Goal: Information Seeking & Learning: Learn about a topic

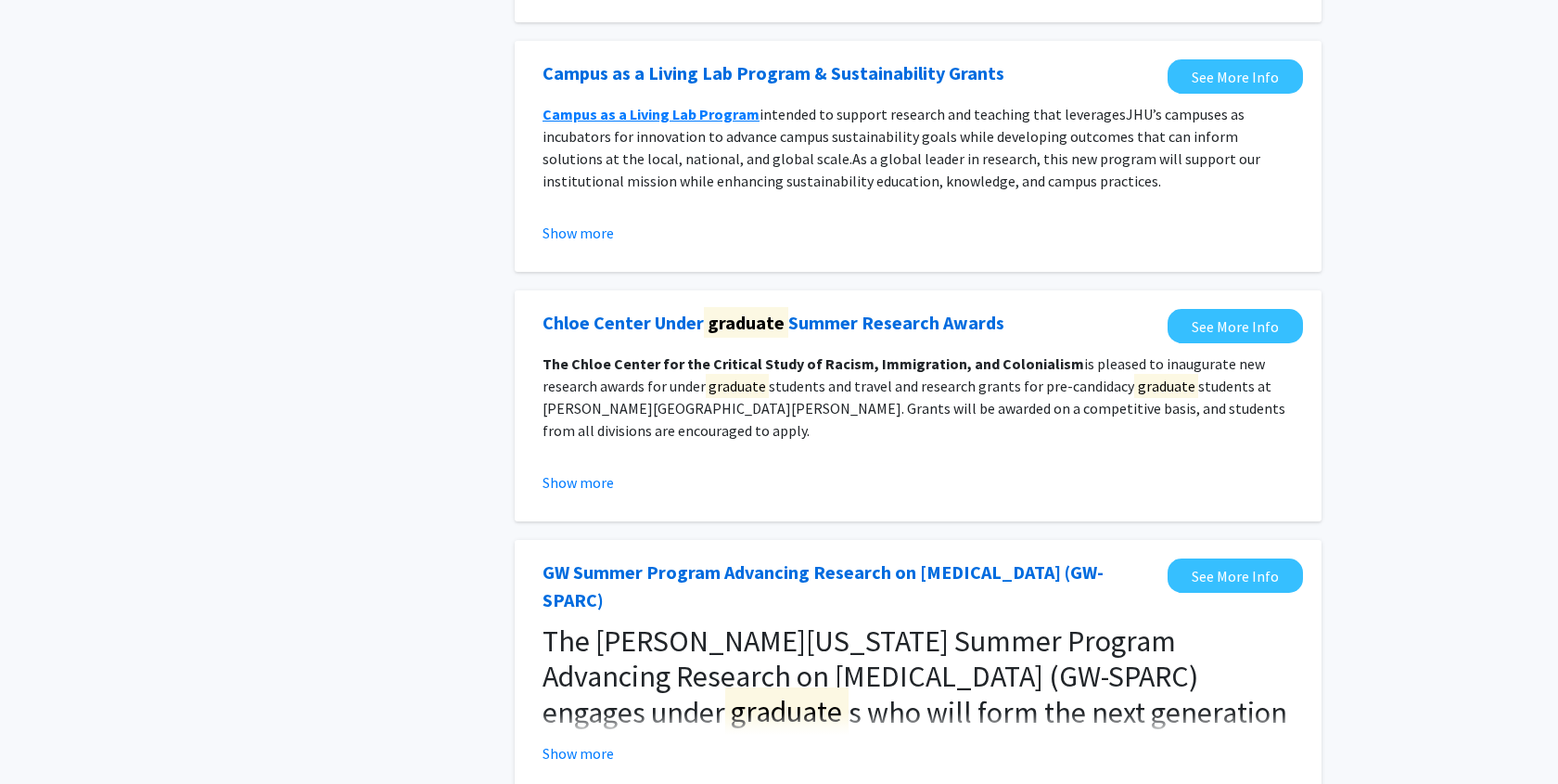
scroll to position [1554, 0]
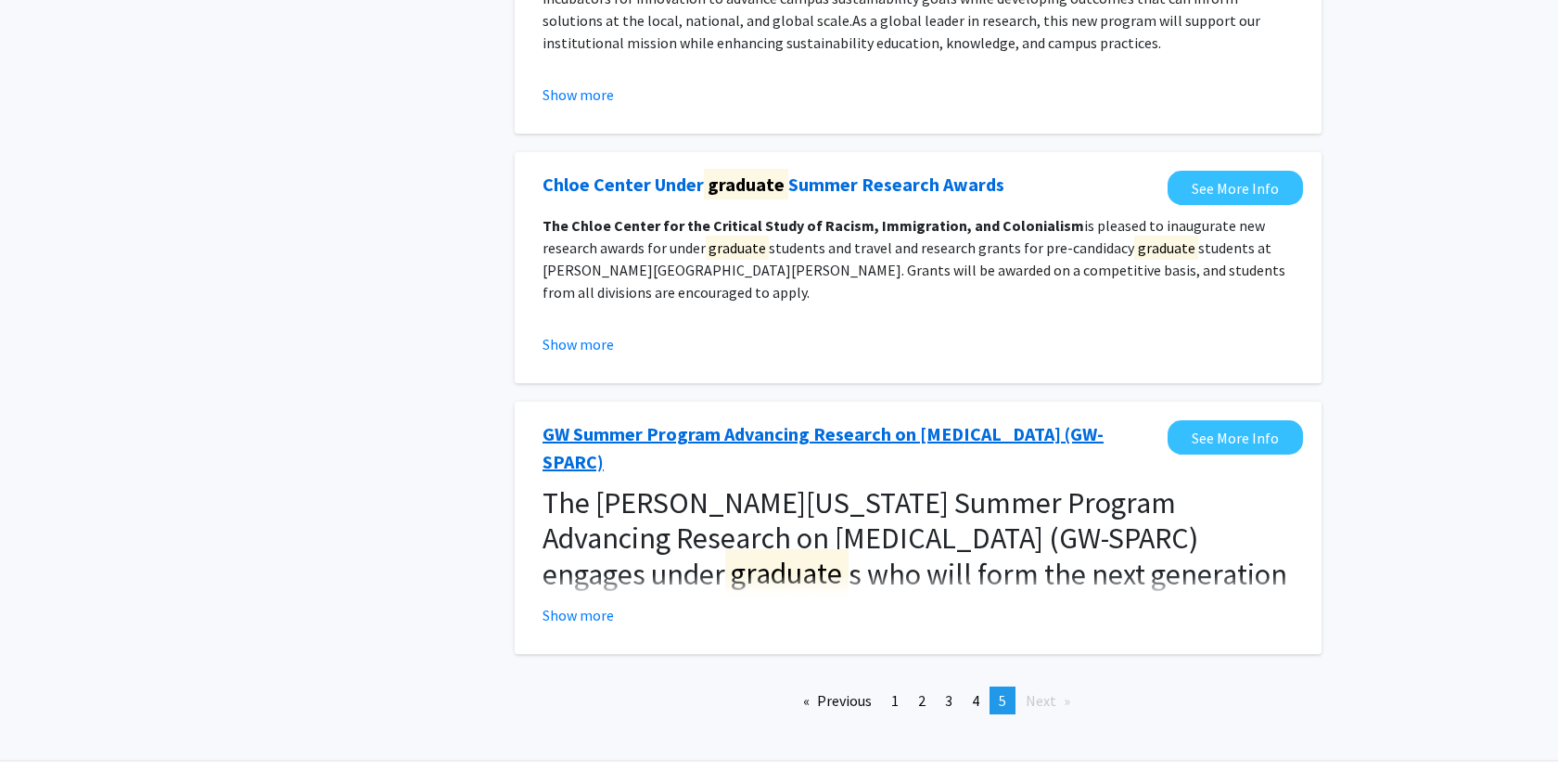
click at [759, 420] on link "GW Summer Program Advancing Research on [MEDICAL_DATA] (GW-SPARC)" at bounding box center [850, 447] width 616 height 55
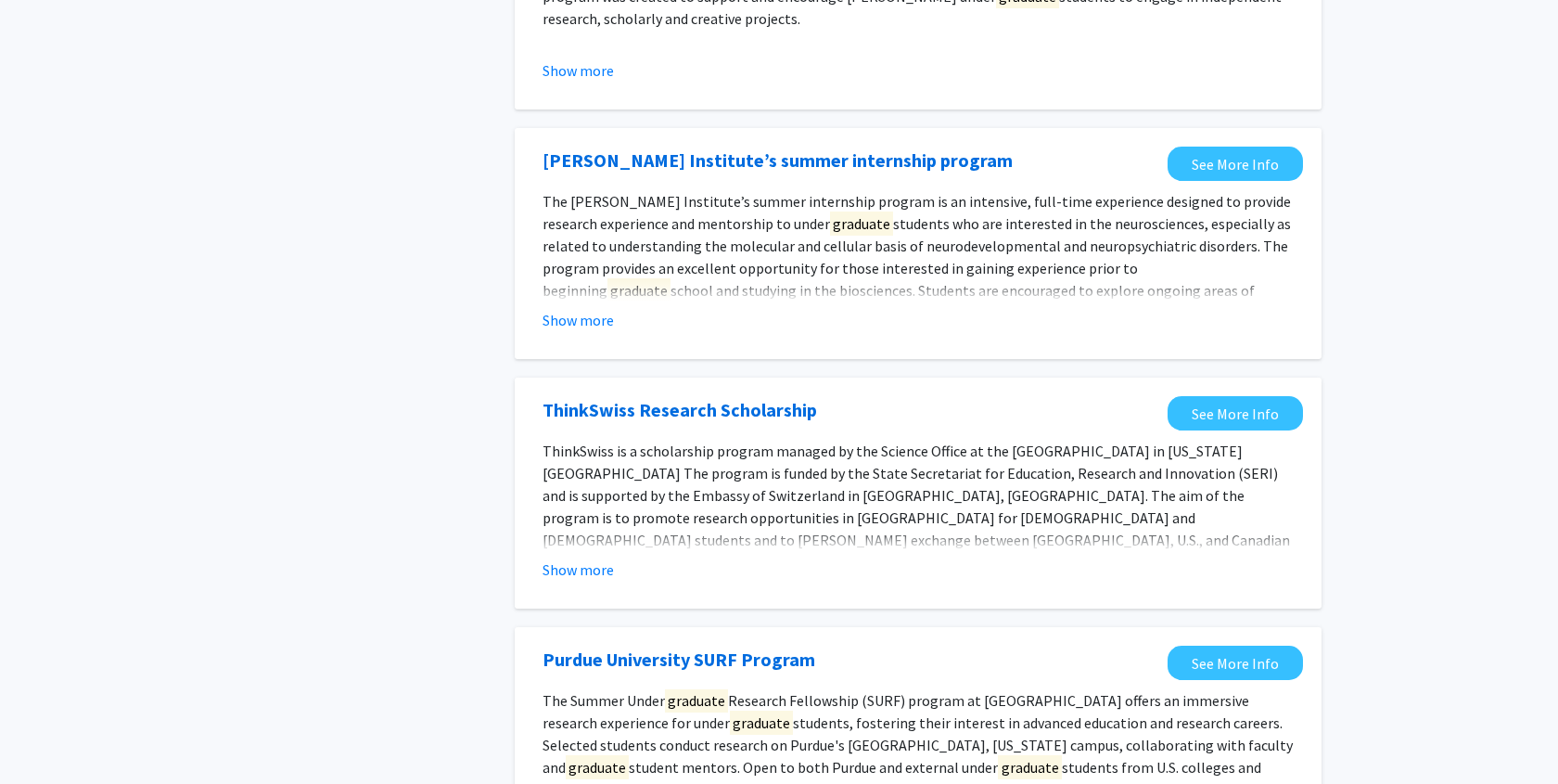
scroll to position [0, 0]
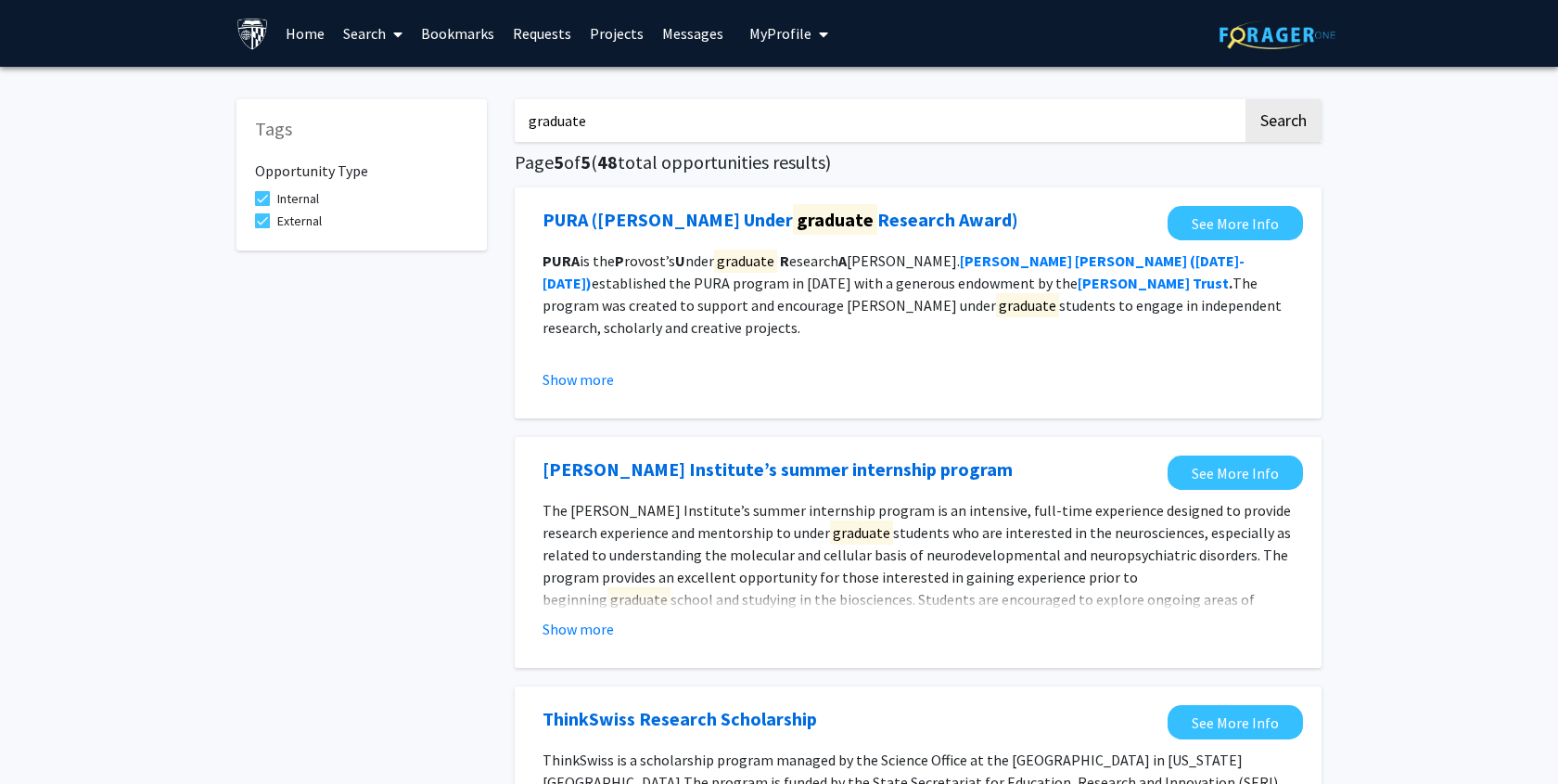
click at [601, 118] on input "graduate" at bounding box center [878, 120] width 728 height 43
click at [601, 119] on input "graduate" at bounding box center [878, 120] width 728 height 43
click at [638, 123] on input "graduate" at bounding box center [878, 120] width 728 height 43
click at [637, 123] on input "graduate" at bounding box center [878, 120] width 728 height 43
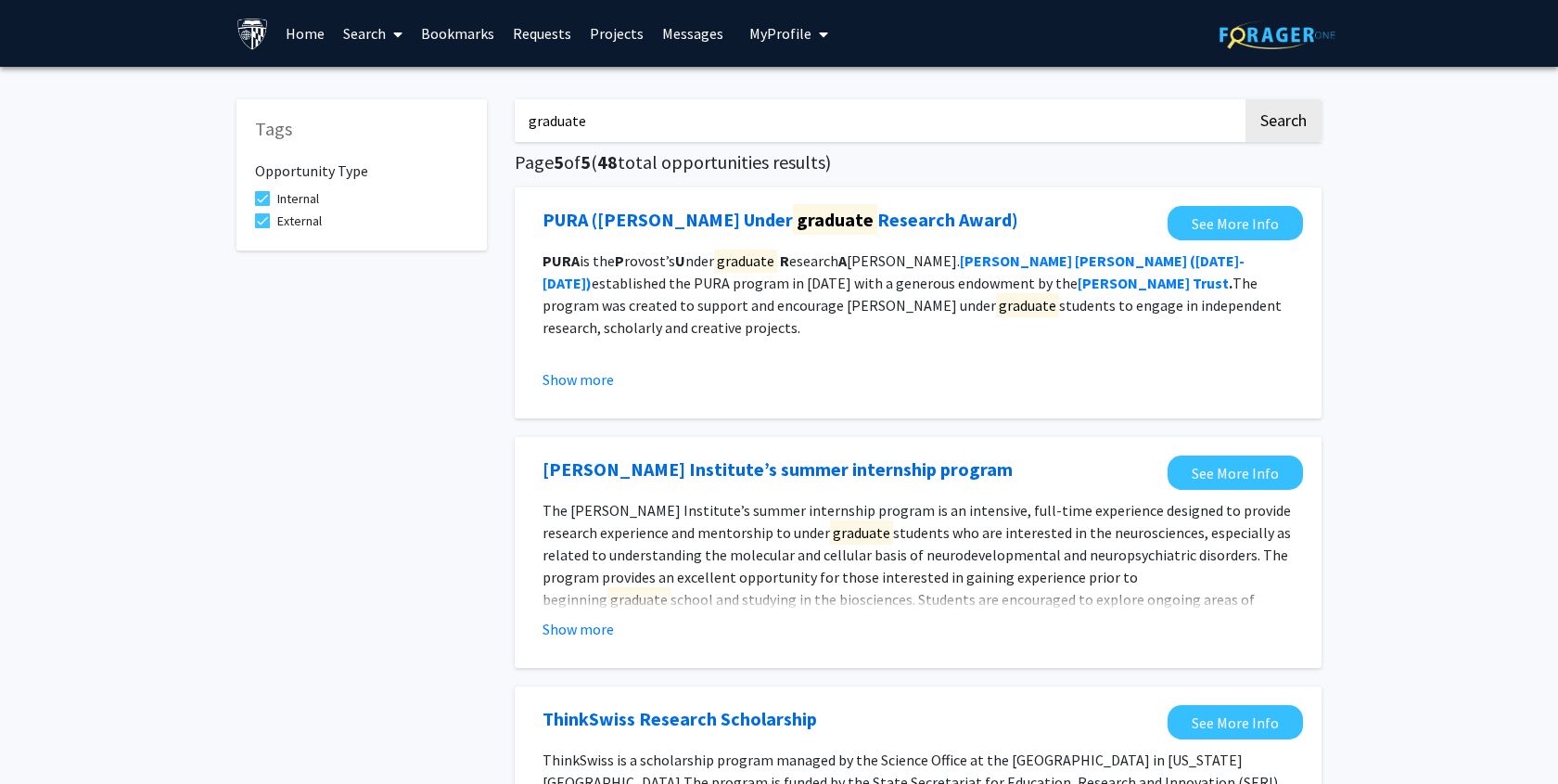
click at [550, 116] on input "graduate" at bounding box center [878, 120] width 728 height 43
click at [1246, 99] on button "Search" at bounding box center [1284, 120] width 77 height 43
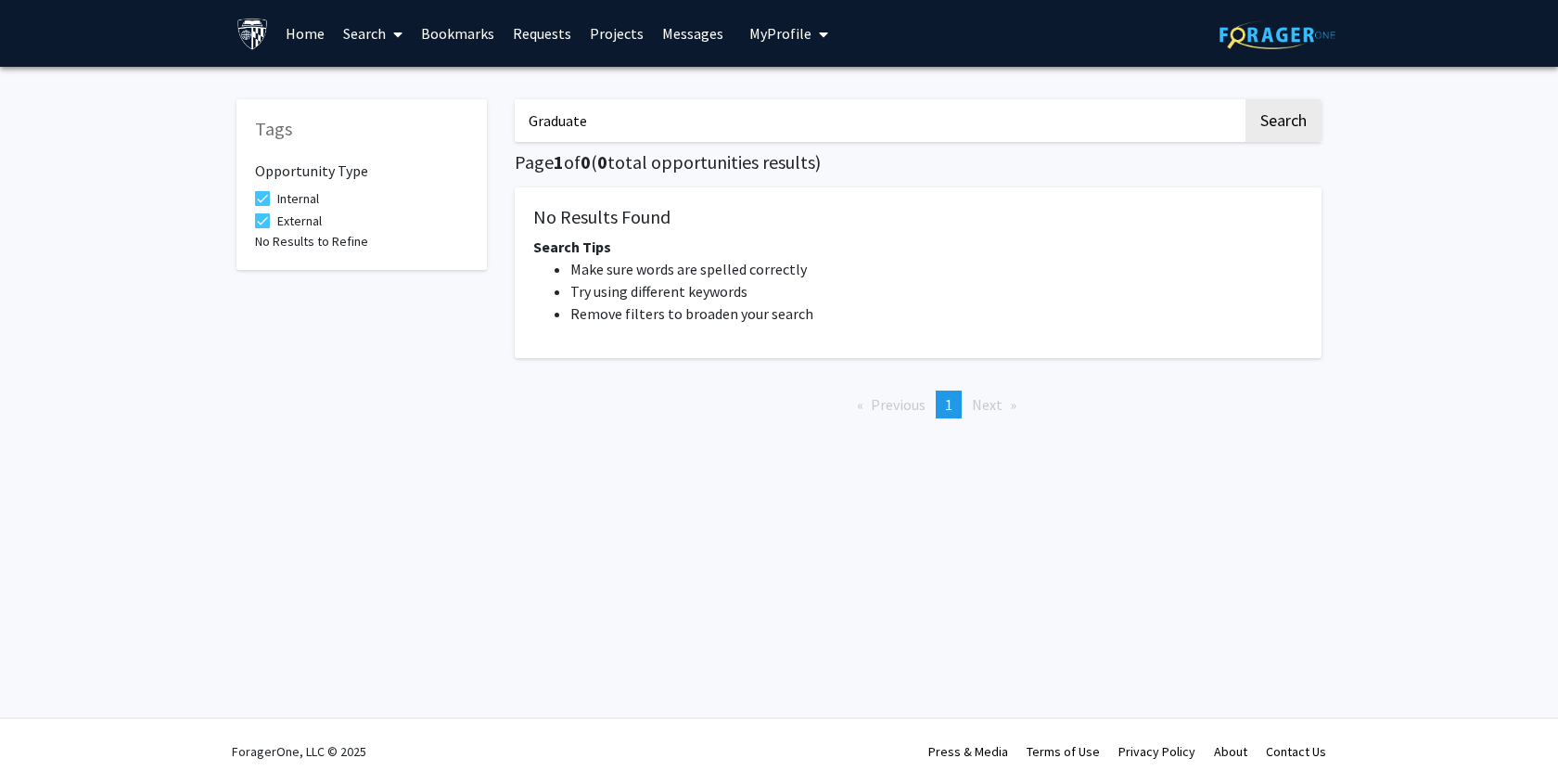
type input "Graduate"
click at [1246, 99] on button "Search" at bounding box center [1284, 120] width 77 height 43
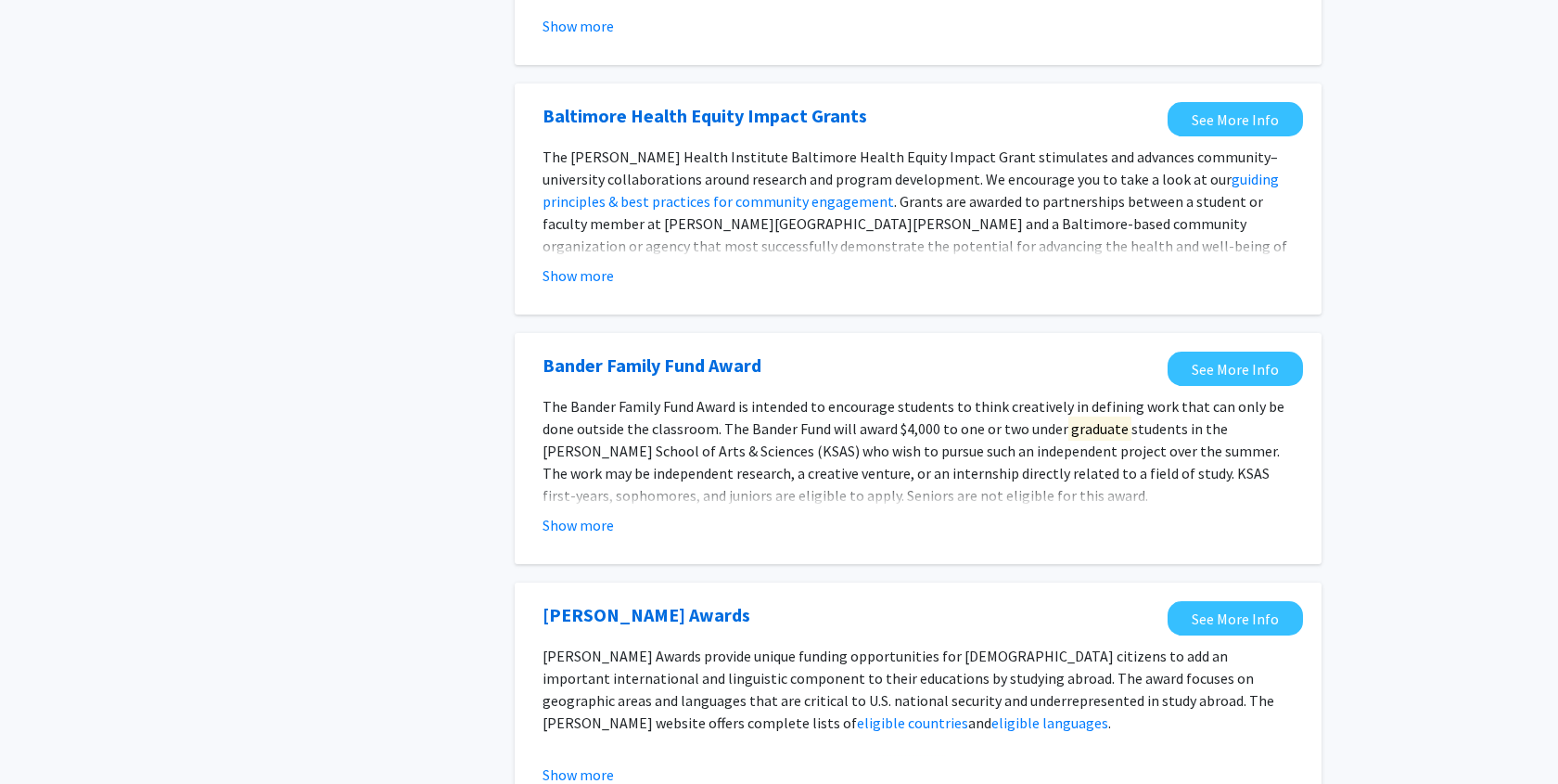
scroll to position [2074, 0]
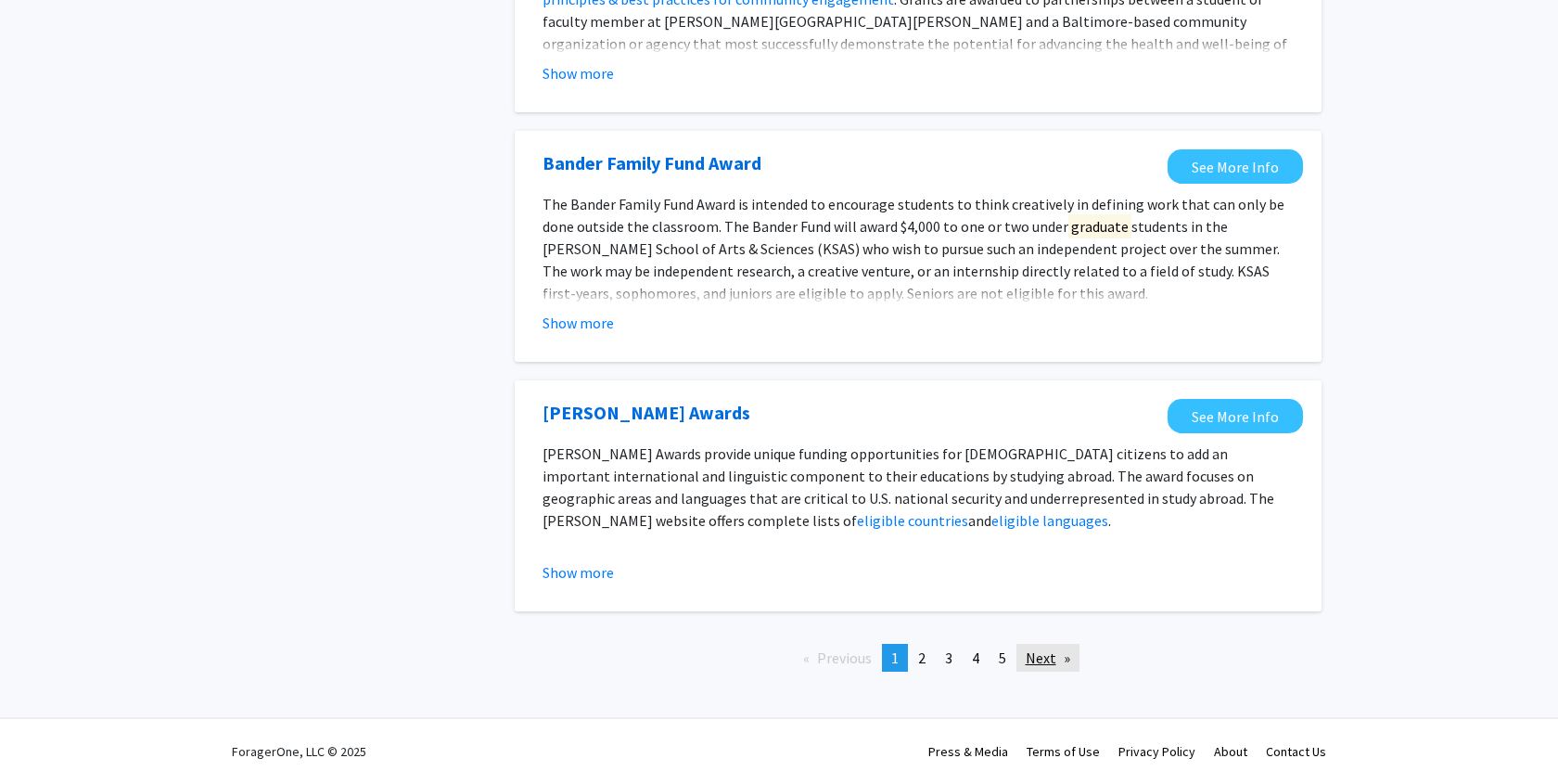
click at [1038, 655] on link "Next page" at bounding box center [1048, 657] width 63 height 28
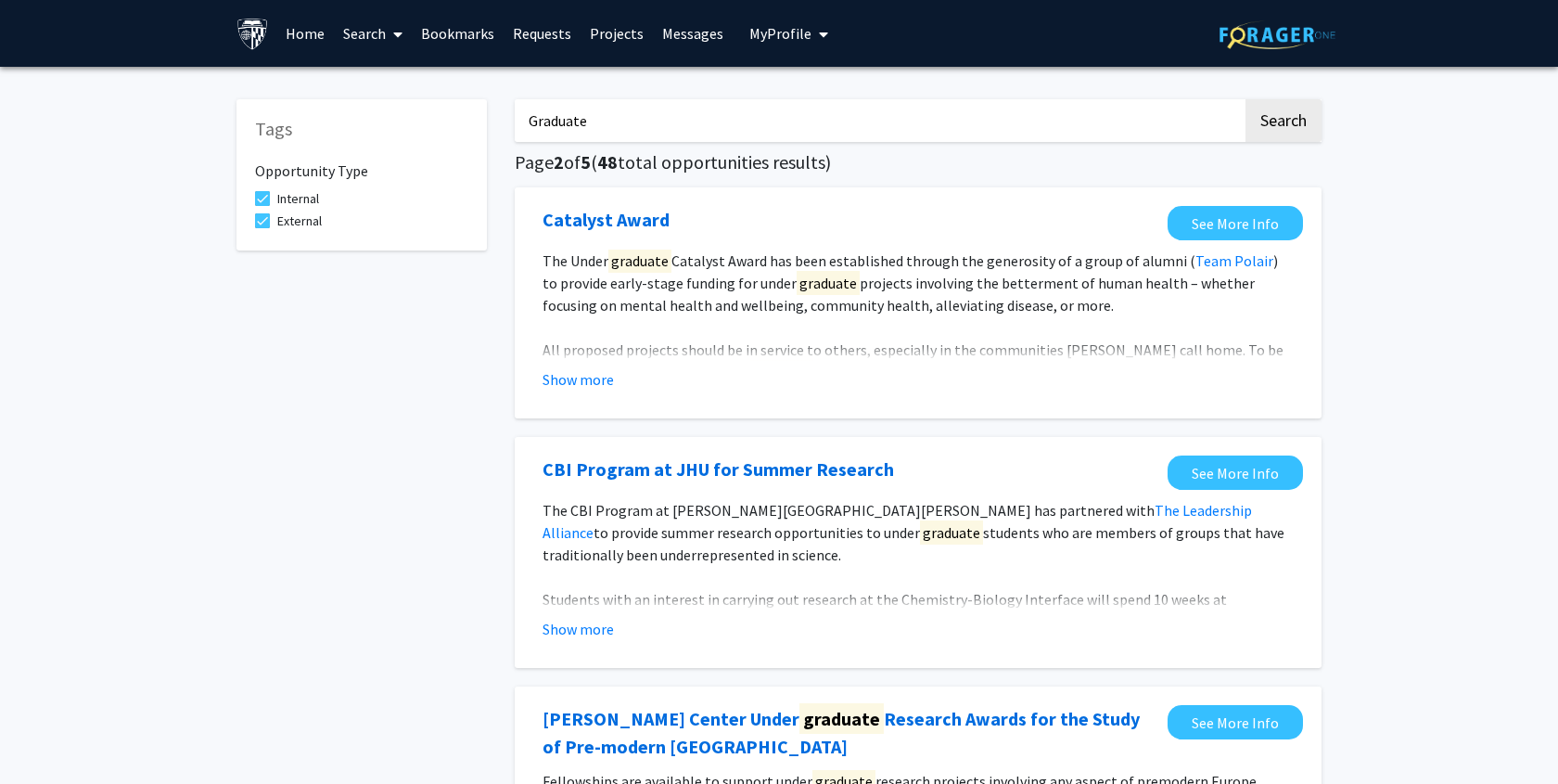
click at [927, 113] on input "Graduate" at bounding box center [878, 120] width 728 height 43
click at [1314, 108] on button "Search" at bounding box center [1284, 120] width 77 height 43
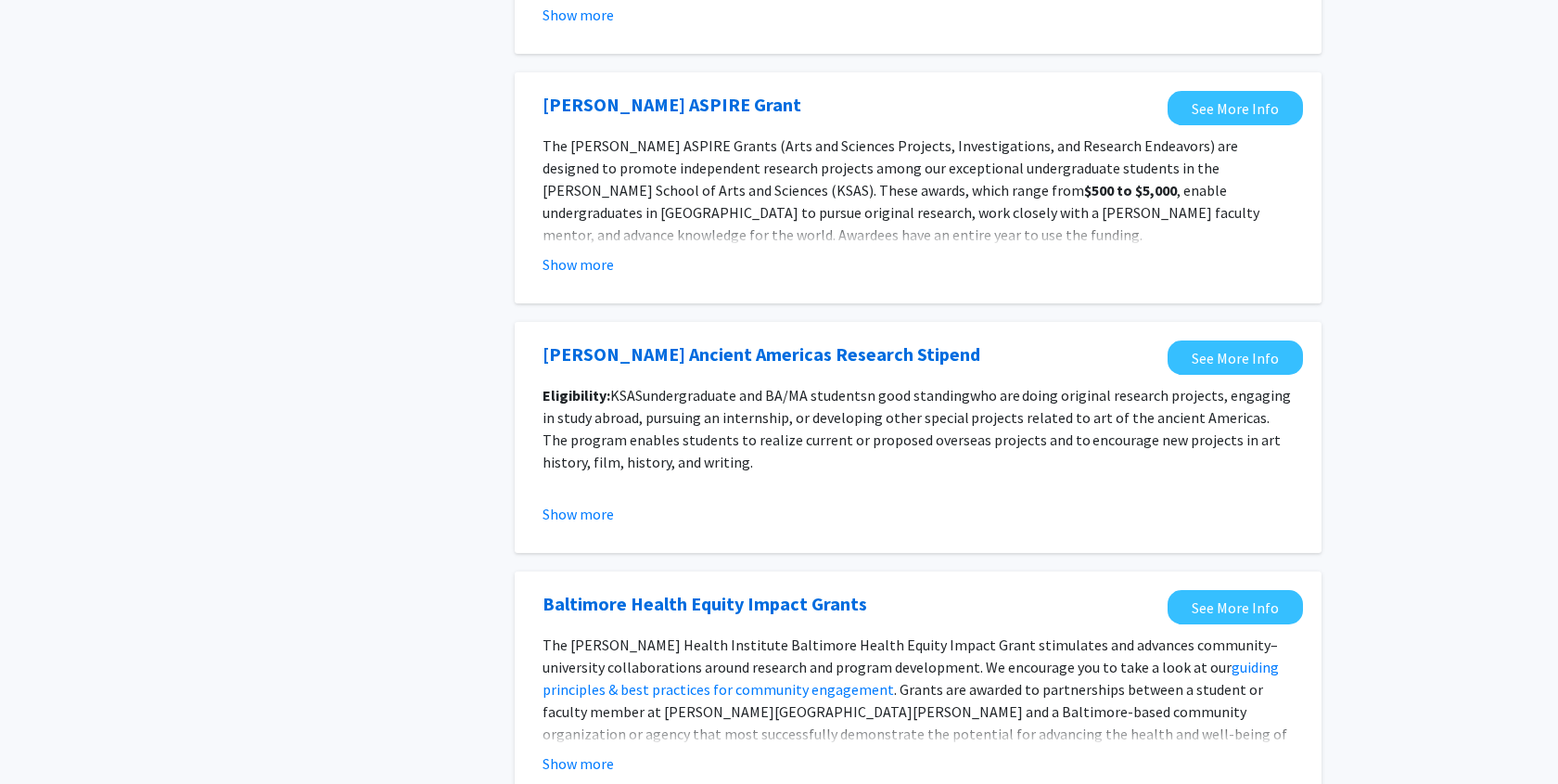
scroll to position [1999, 0]
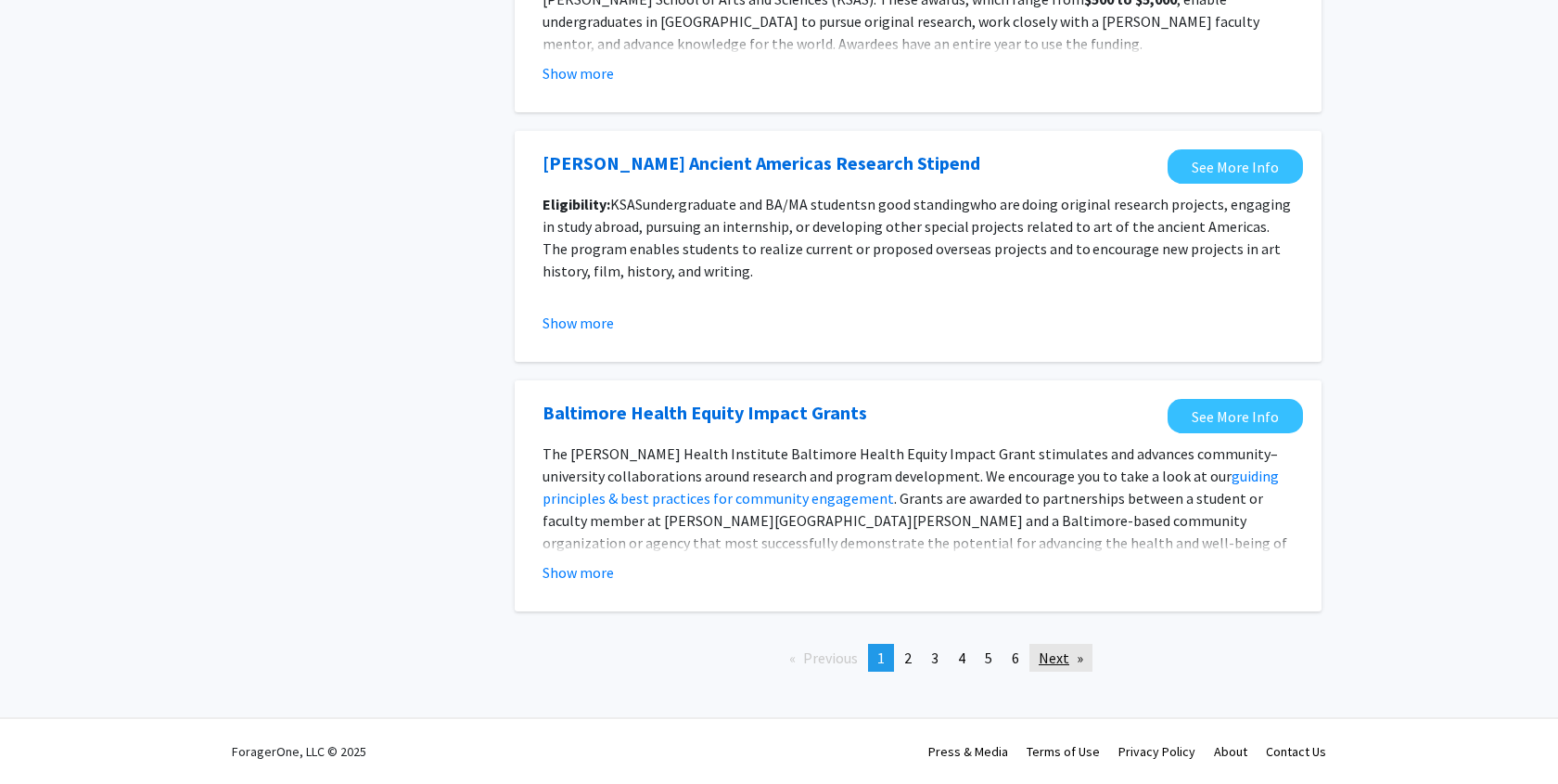
click at [1055, 663] on link "Next page" at bounding box center [1062, 657] width 63 height 28
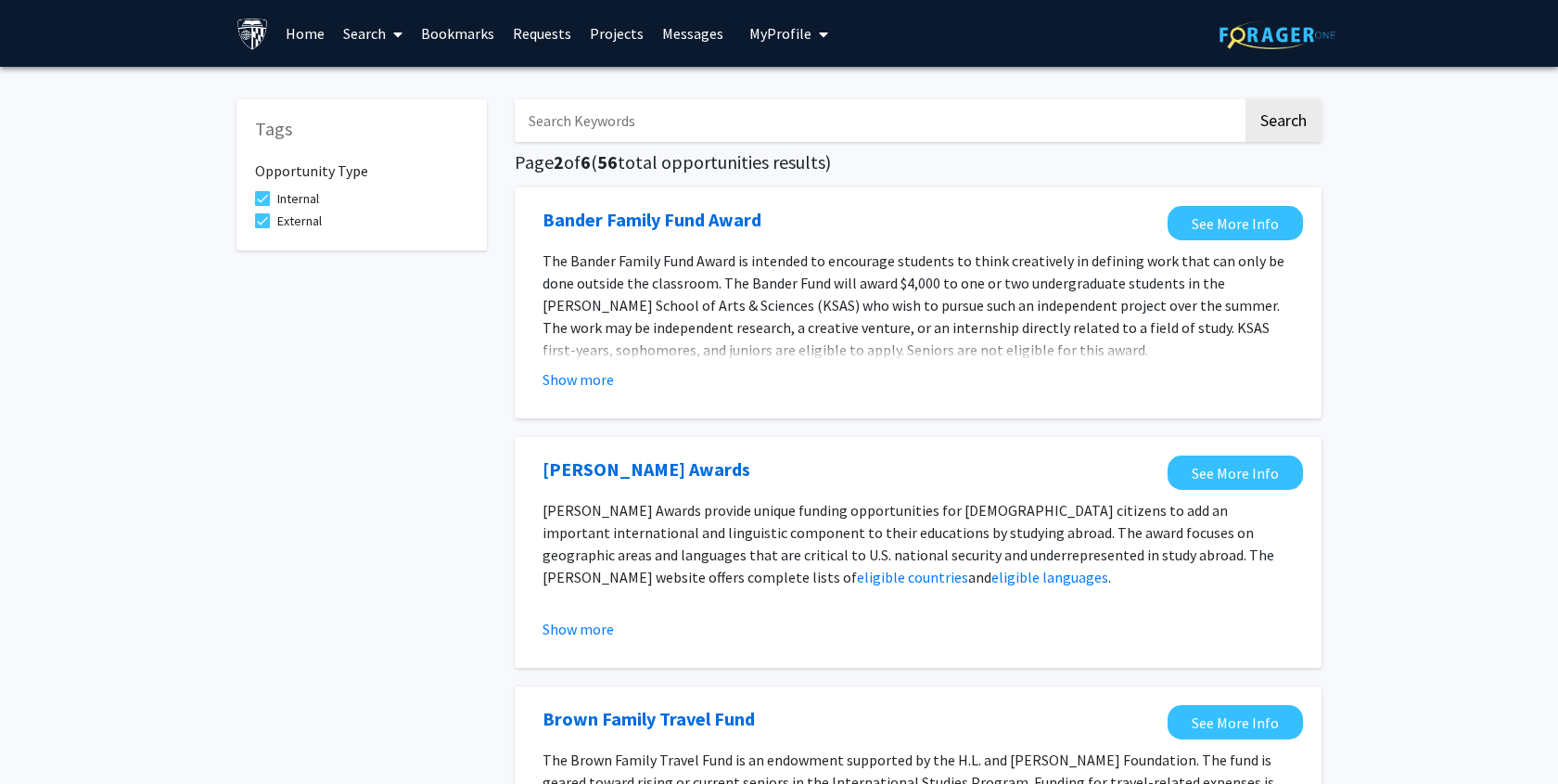
click at [589, 27] on link "Projects" at bounding box center [617, 33] width 73 height 65
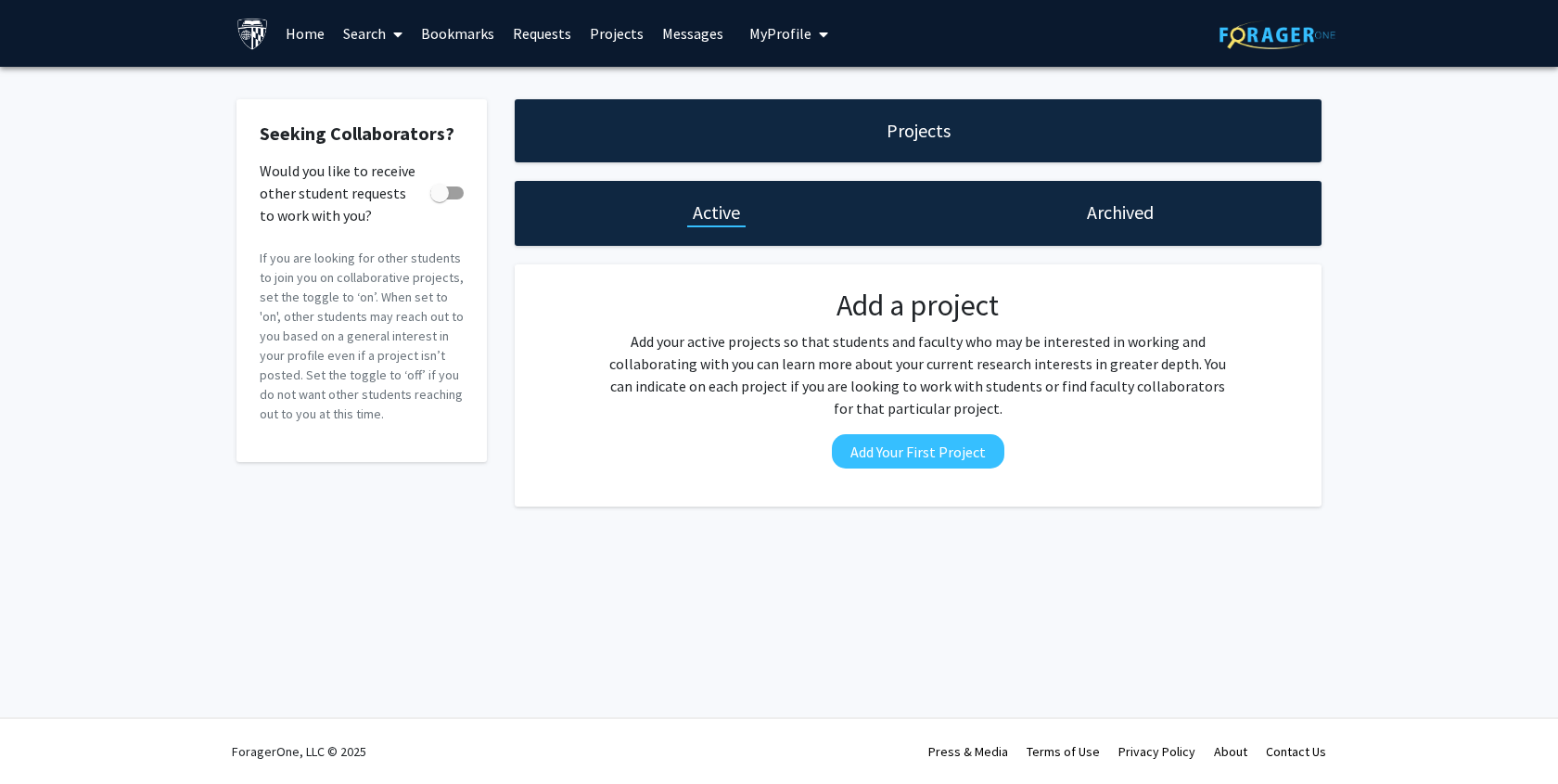
click at [362, 31] on link "Search" at bounding box center [372, 33] width 77 height 65
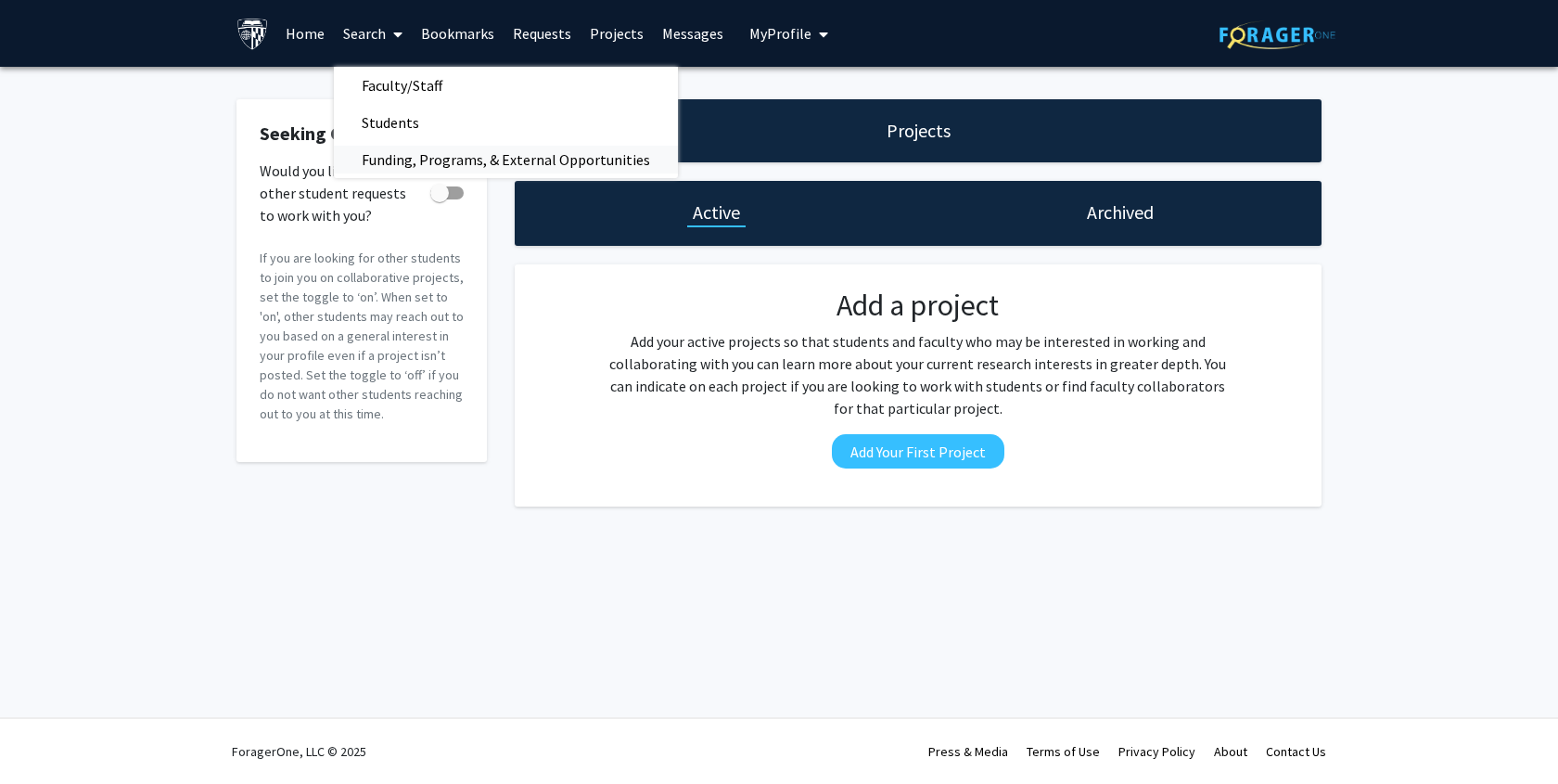
click at [387, 160] on span "Funding, Programs, & External Opportunities" at bounding box center [506, 159] width 344 height 37
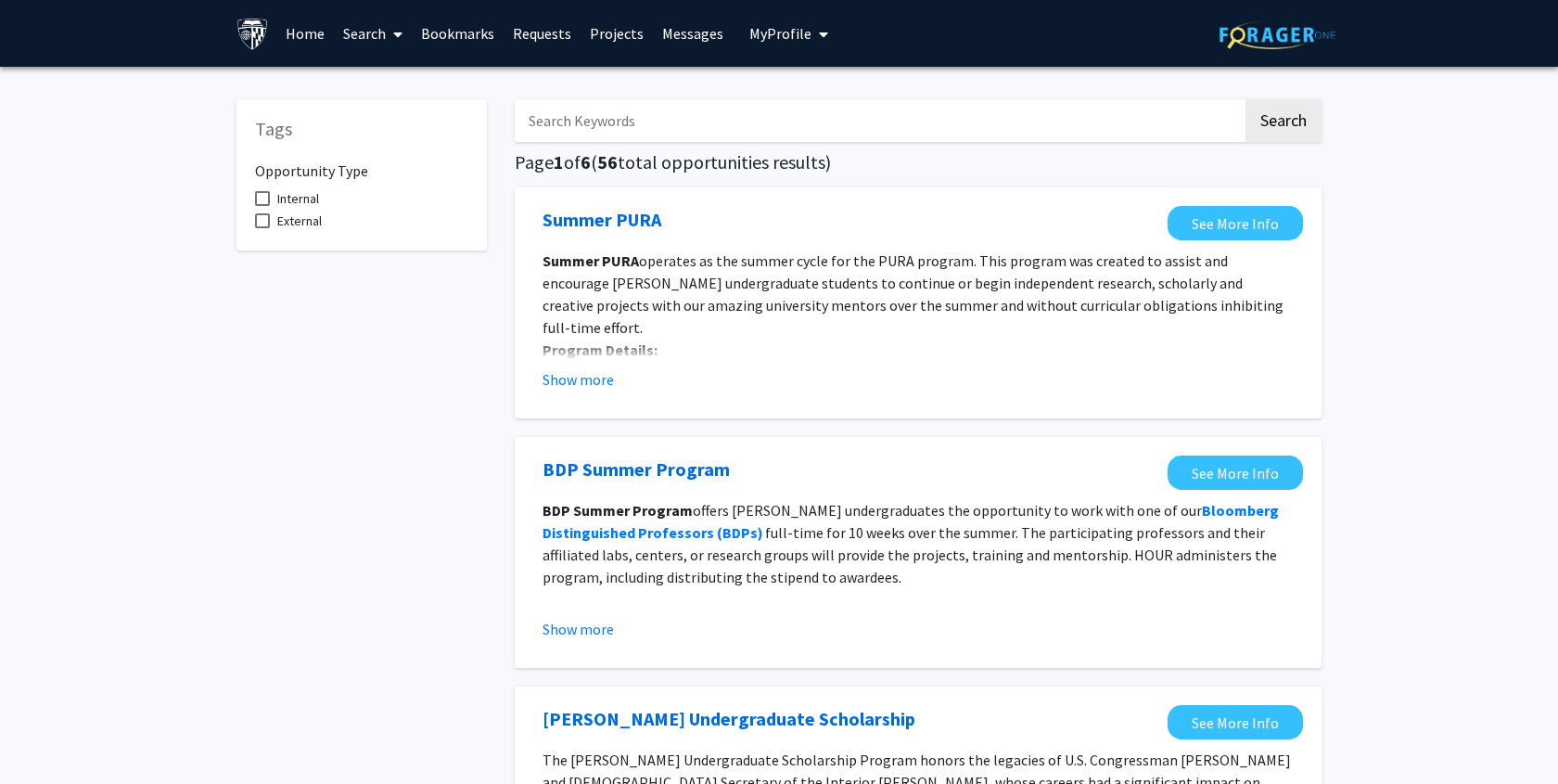
click at [393, 29] on span at bounding box center [393, 34] width 16 height 65
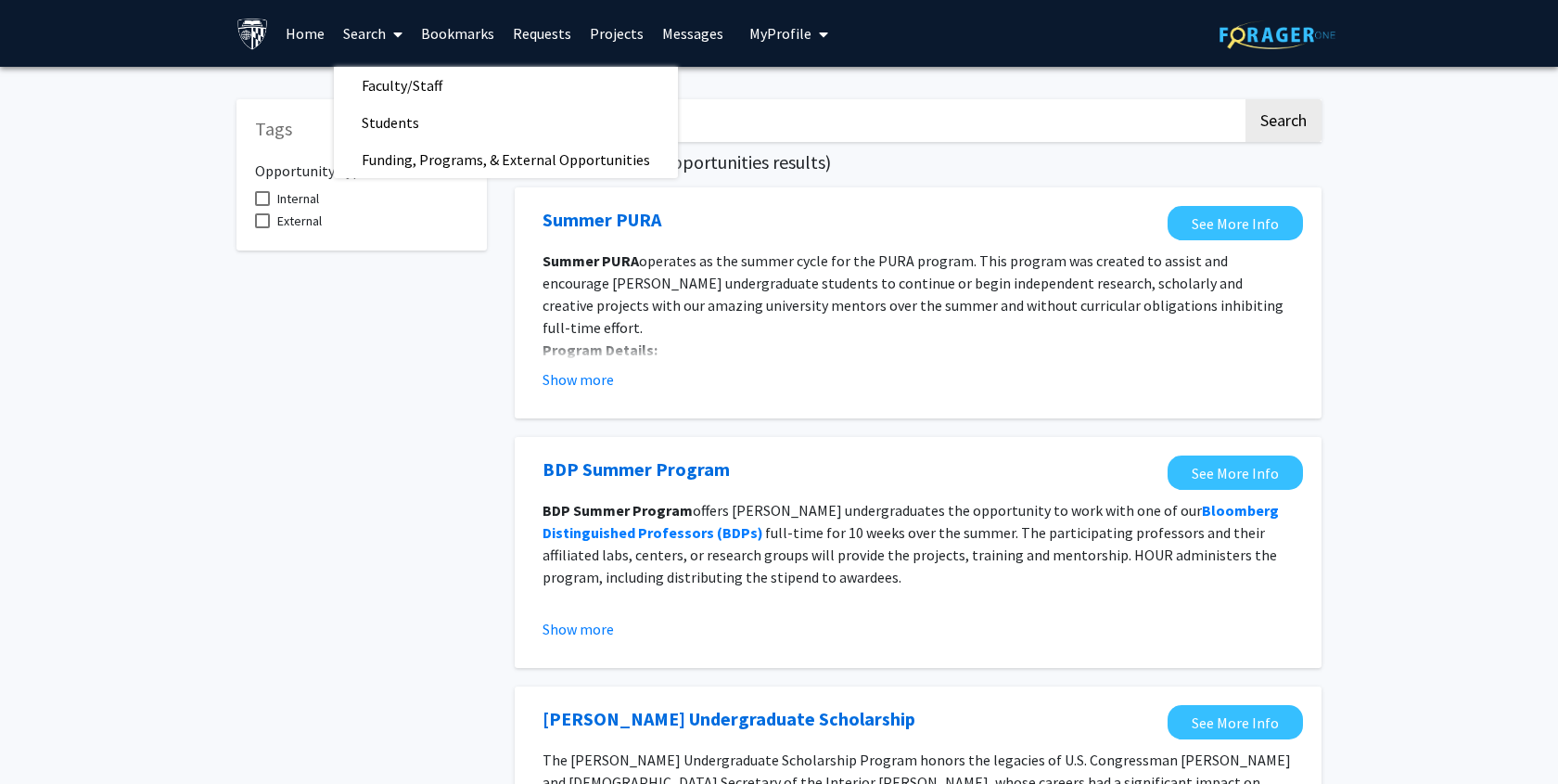
click at [393, 29] on span at bounding box center [393, 34] width 16 height 65
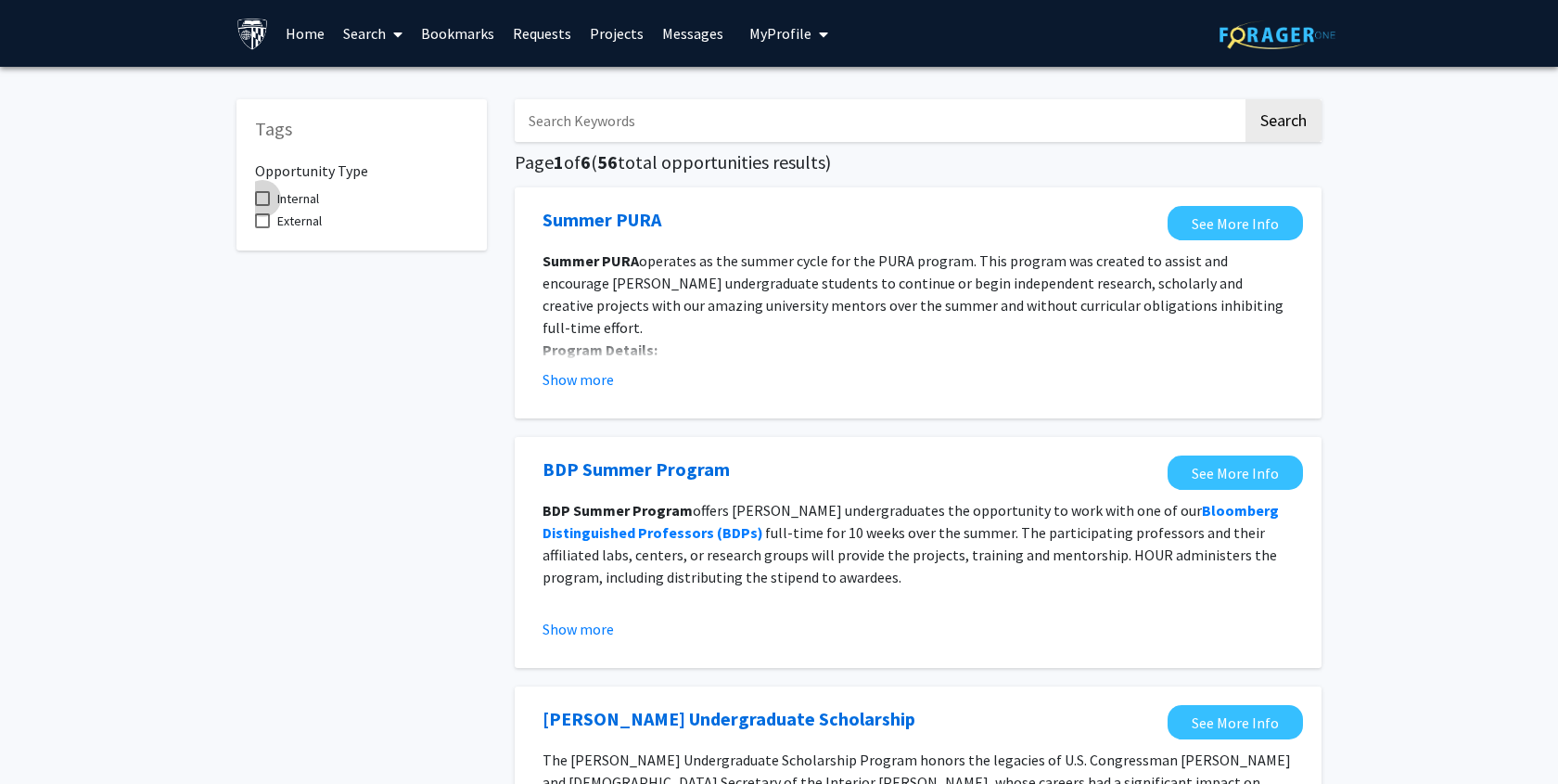
click at [262, 200] on span at bounding box center [263, 199] width 15 height 15
click at [262, 206] on input "Internal" at bounding box center [262, 206] width 1 height 1
checkbox input "true"
click at [1284, 133] on button "Search" at bounding box center [1284, 120] width 77 height 43
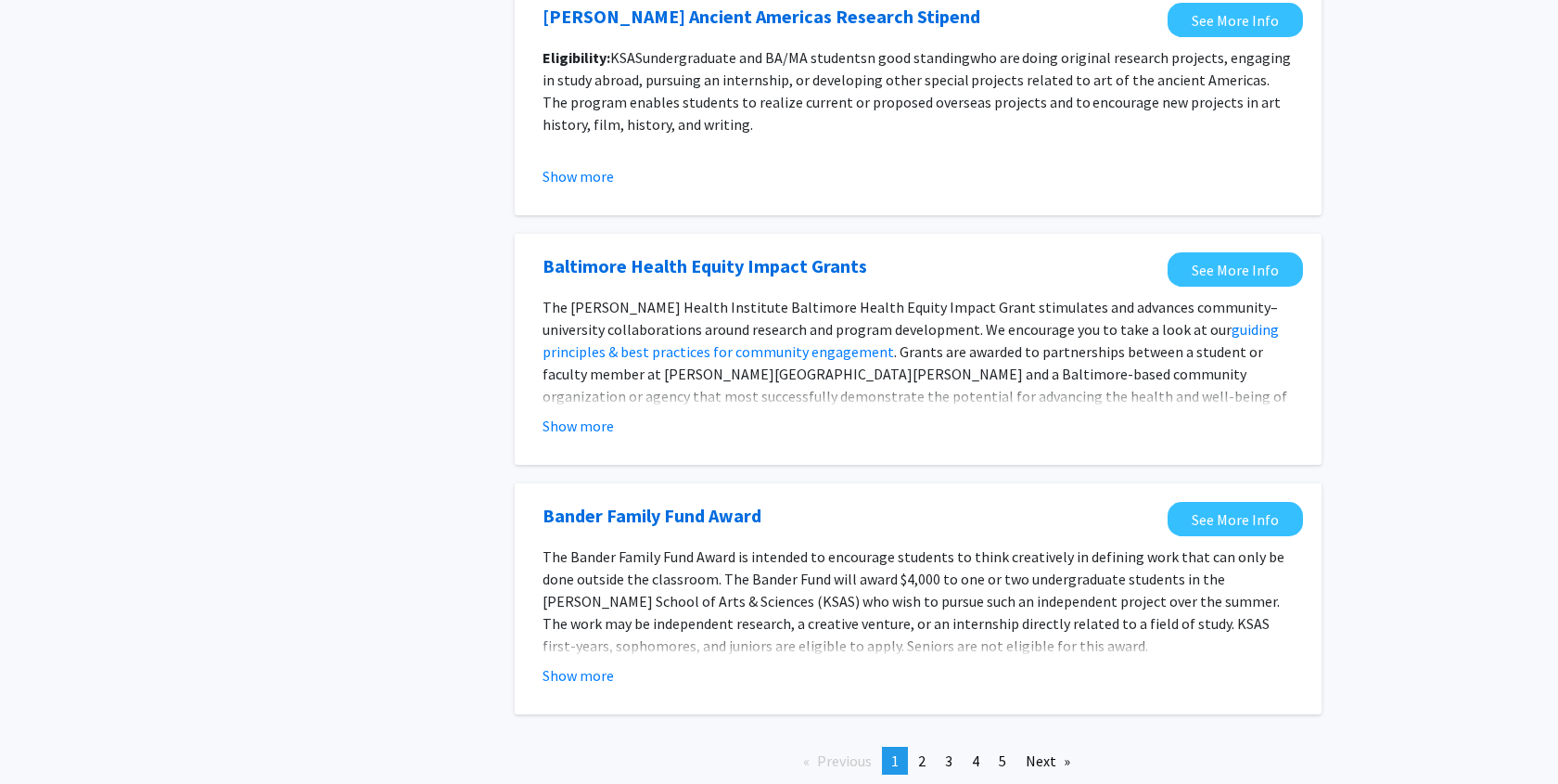
scroll to position [1978, 0]
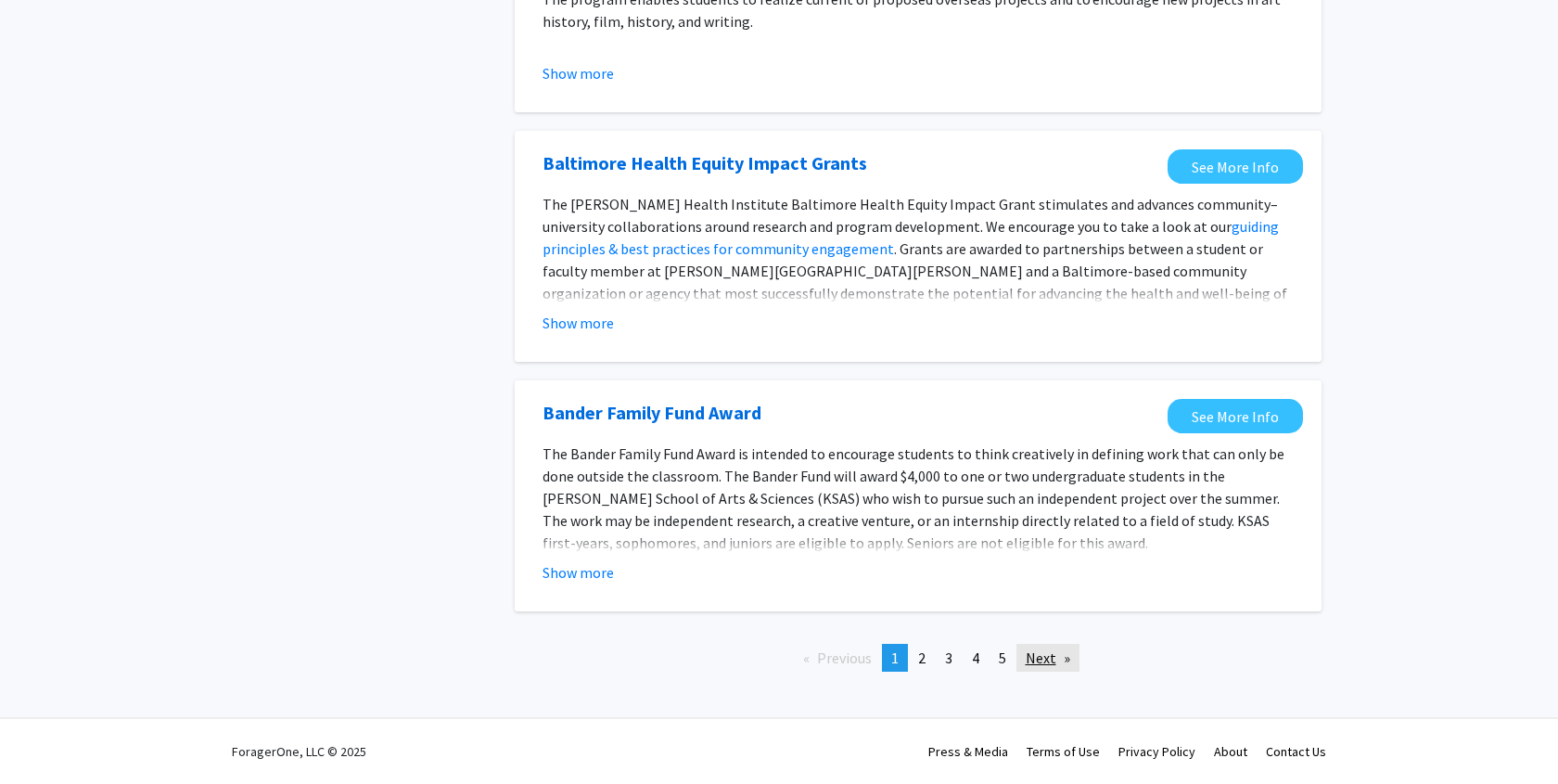
click at [1047, 657] on link "Next page" at bounding box center [1048, 657] width 63 height 28
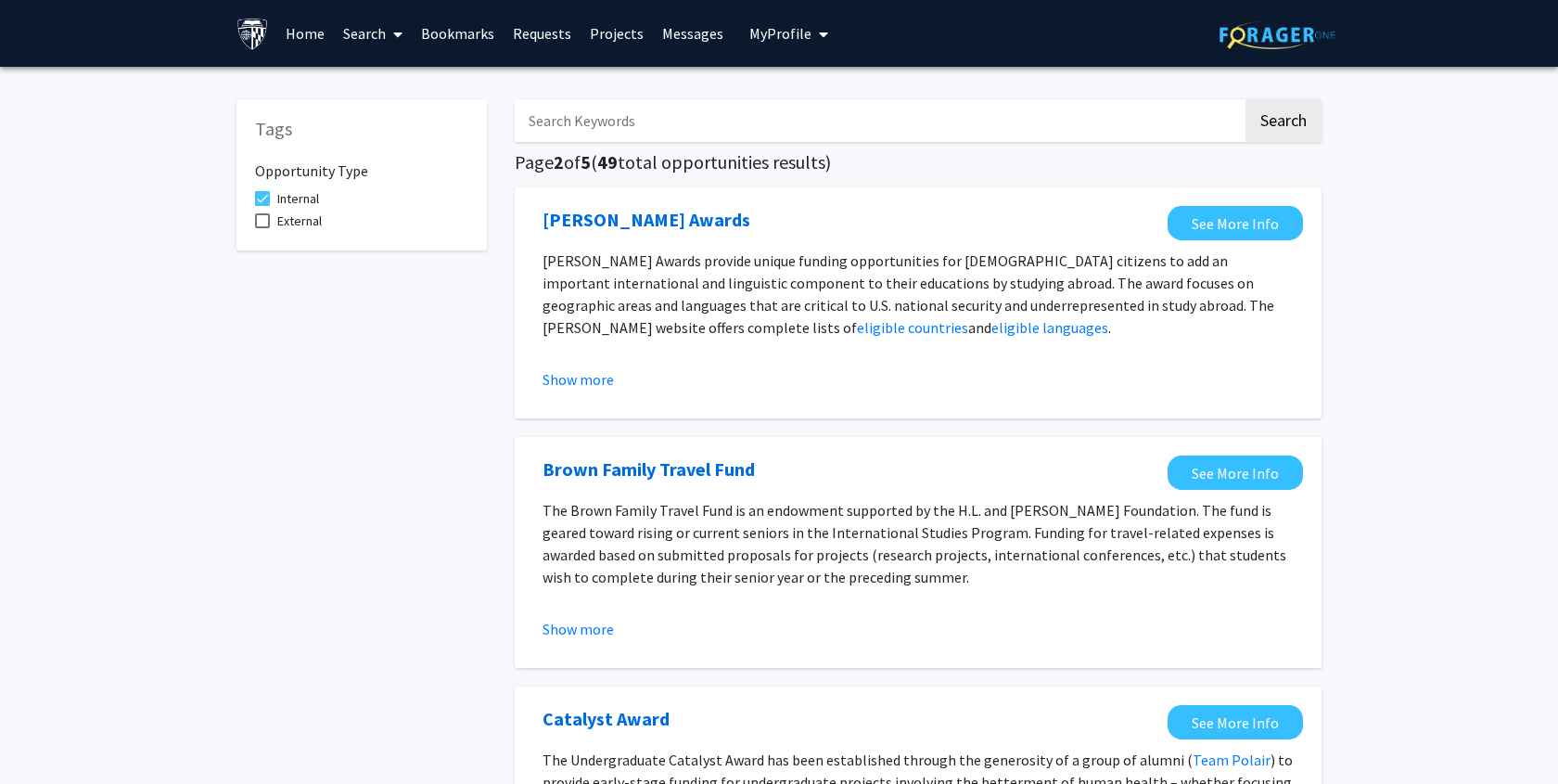
click at [384, 33] on link "Search" at bounding box center [372, 33] width 77 height 65
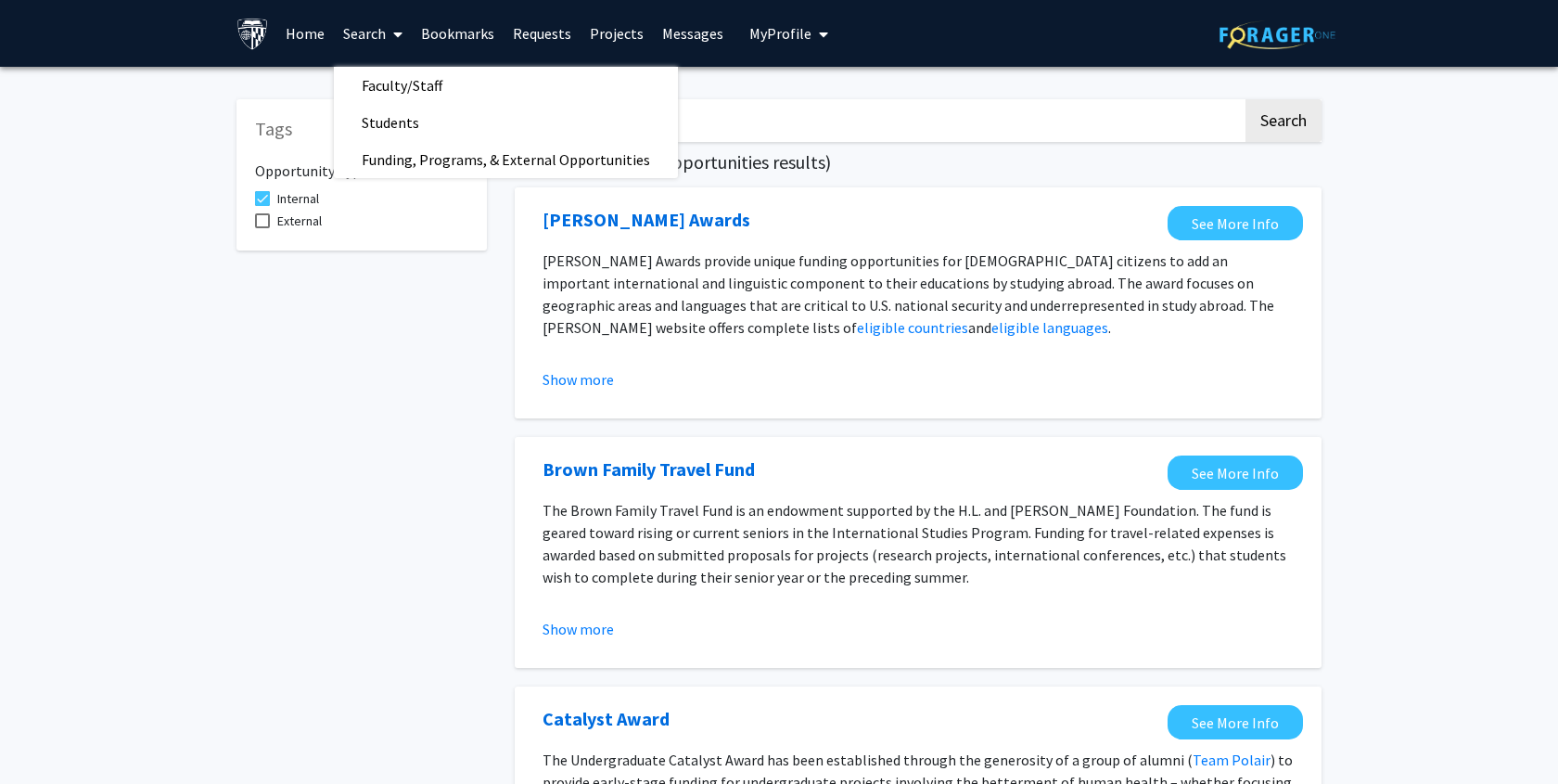
click at [306, 33] on link "Home" at bounding box center [305, 33] width 57 height 65
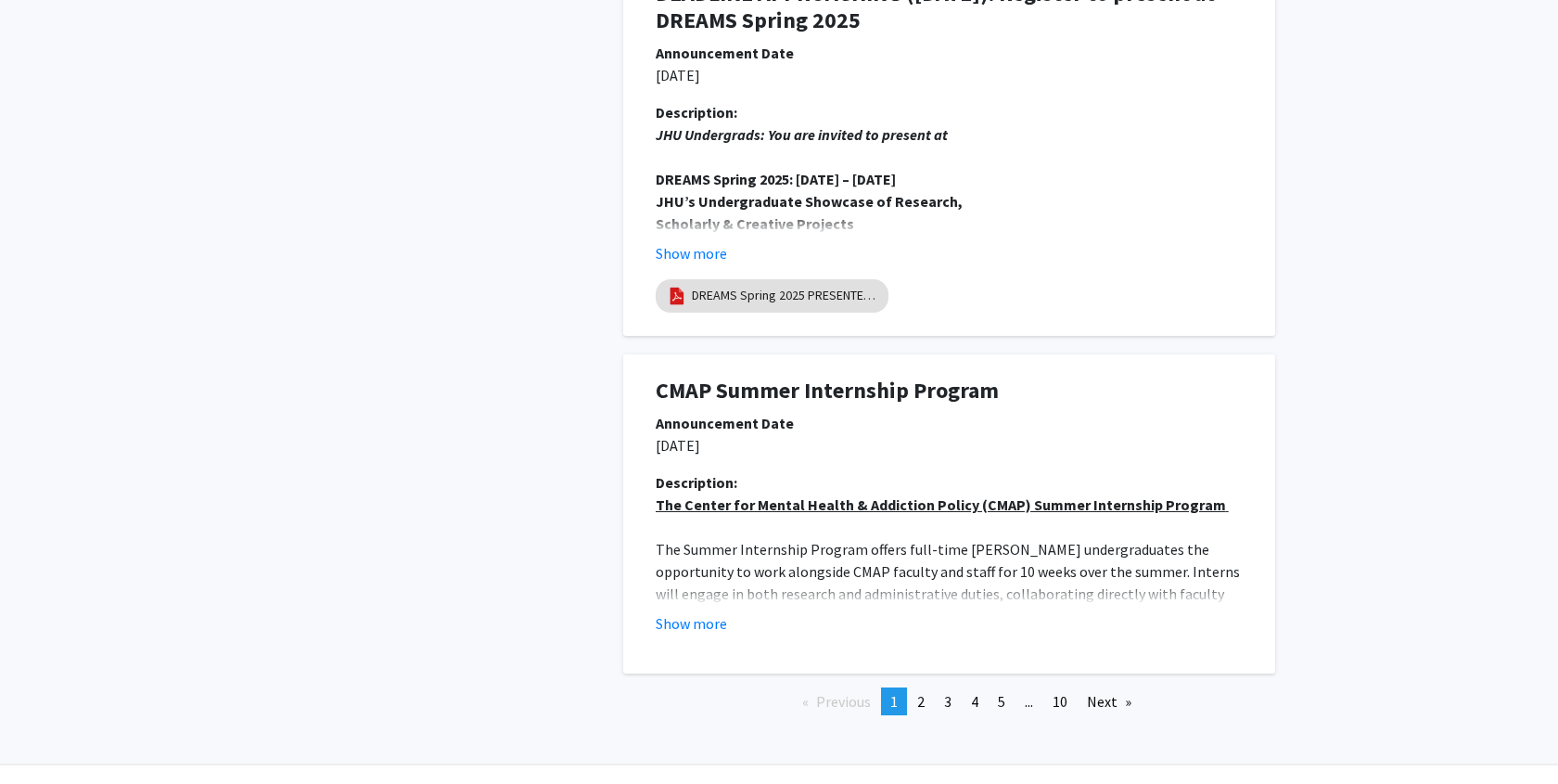
scroll to position [3406, 0]
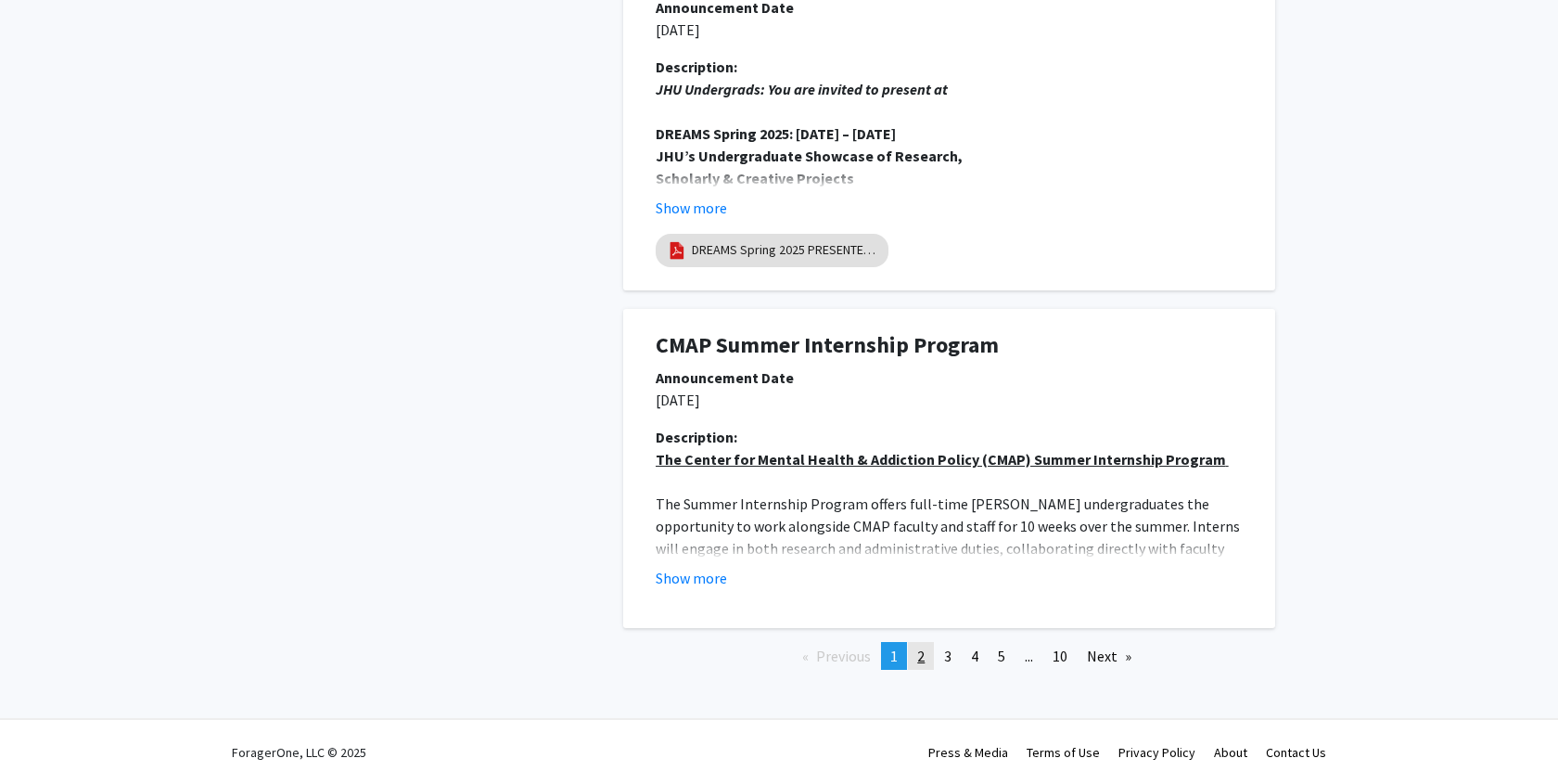
click at [922, 651] on span "2" at bounding box center [921, 655] width 8 height 18
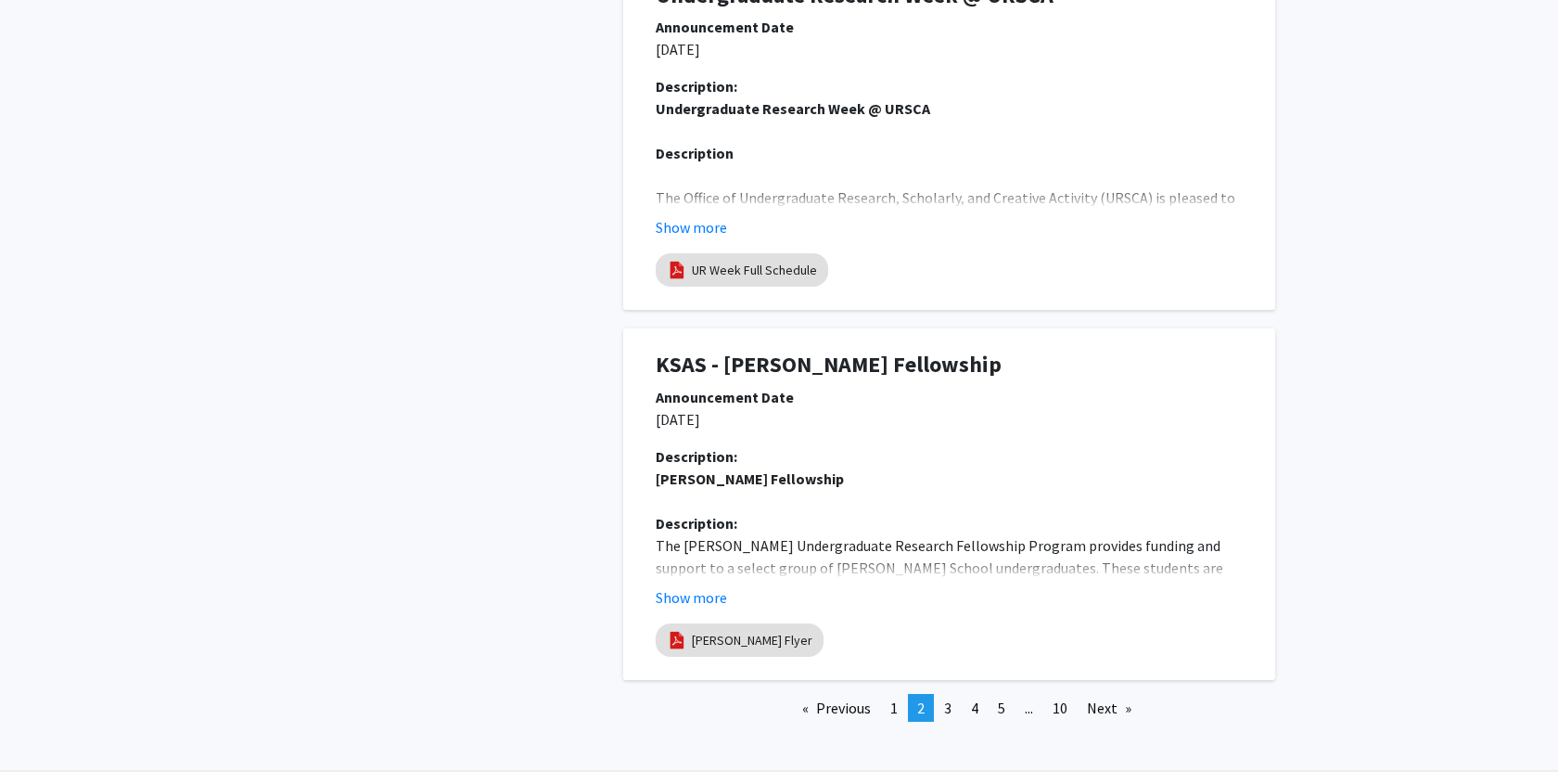
scroll to position [3548, 0]
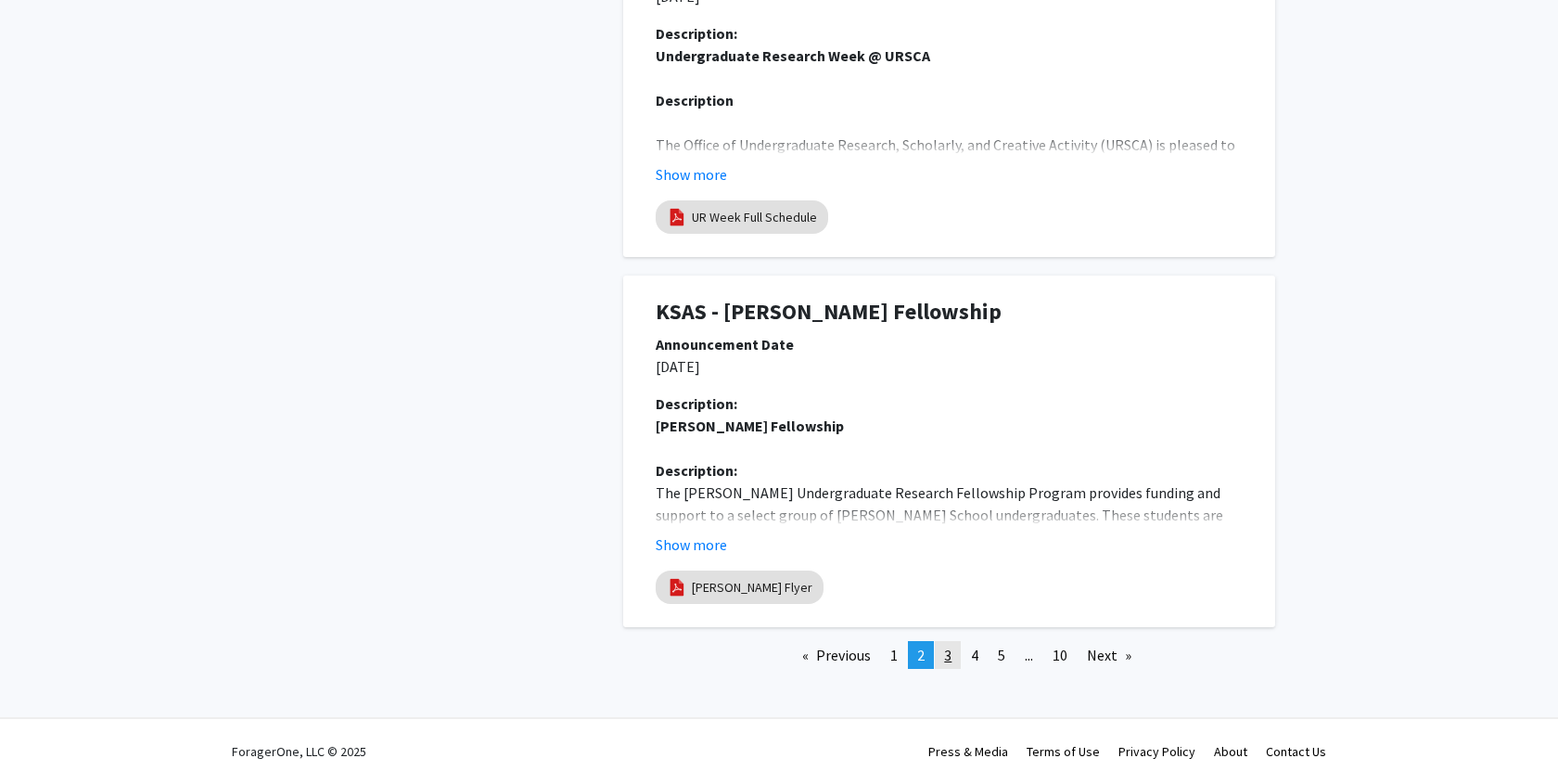
click at [944, 651] on span "3" at bounding box center [948, 654] width 8 height 18
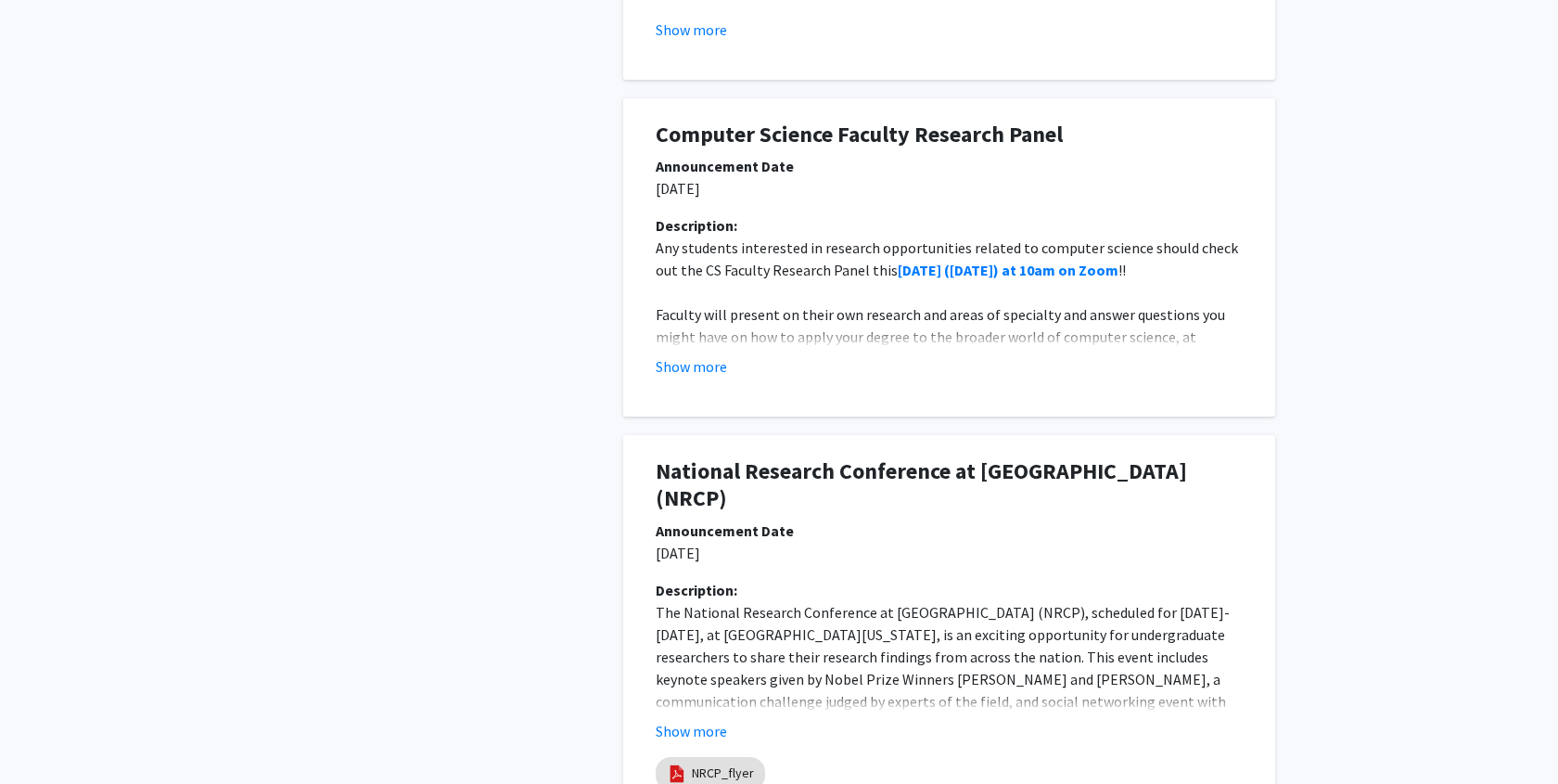
scroll to position [1070, 0]
click at [696, 365] on button "Show more" at bounding box center [691, 364] width 72 height 22
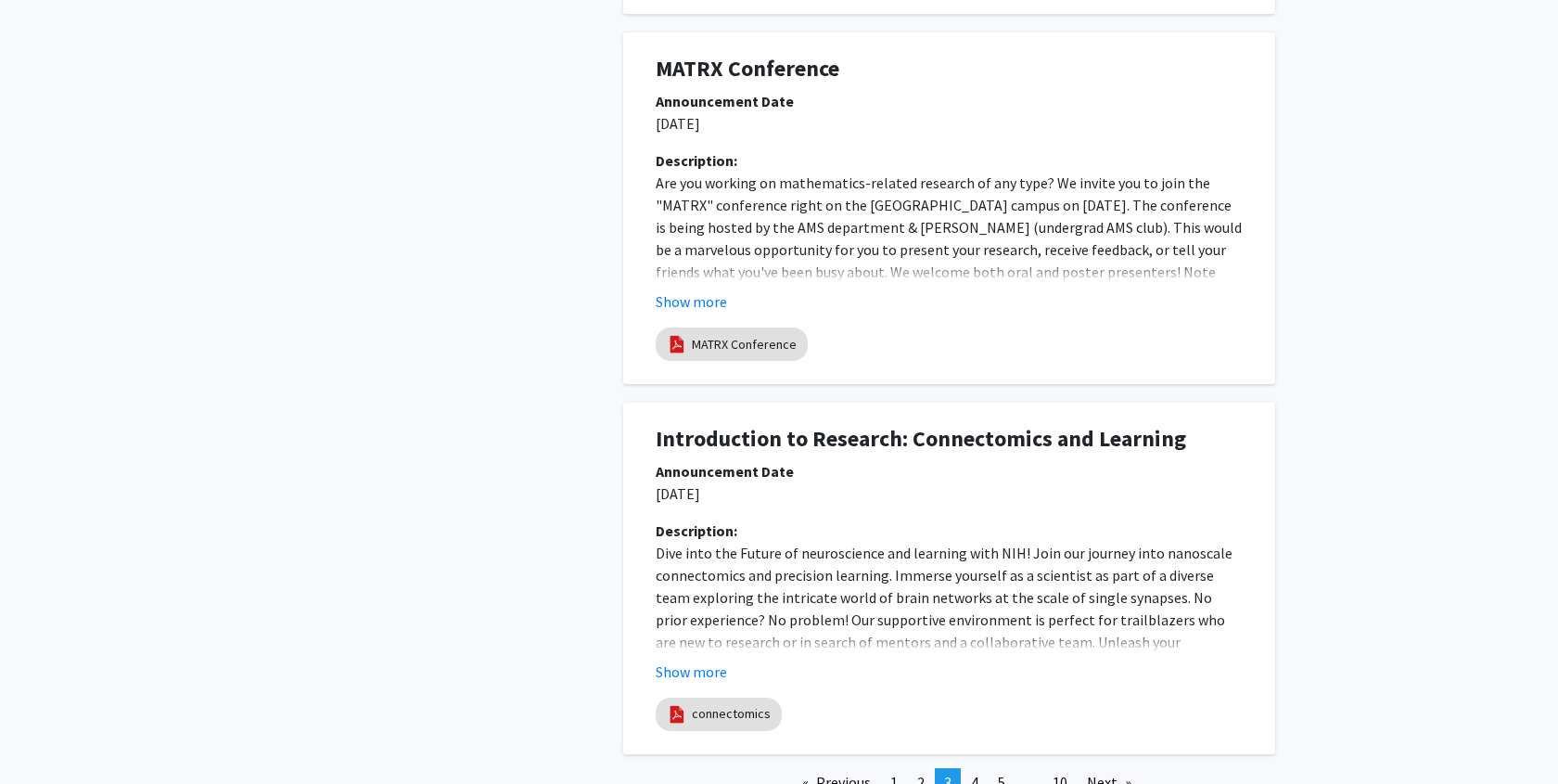
scroll to position [4623, 0]
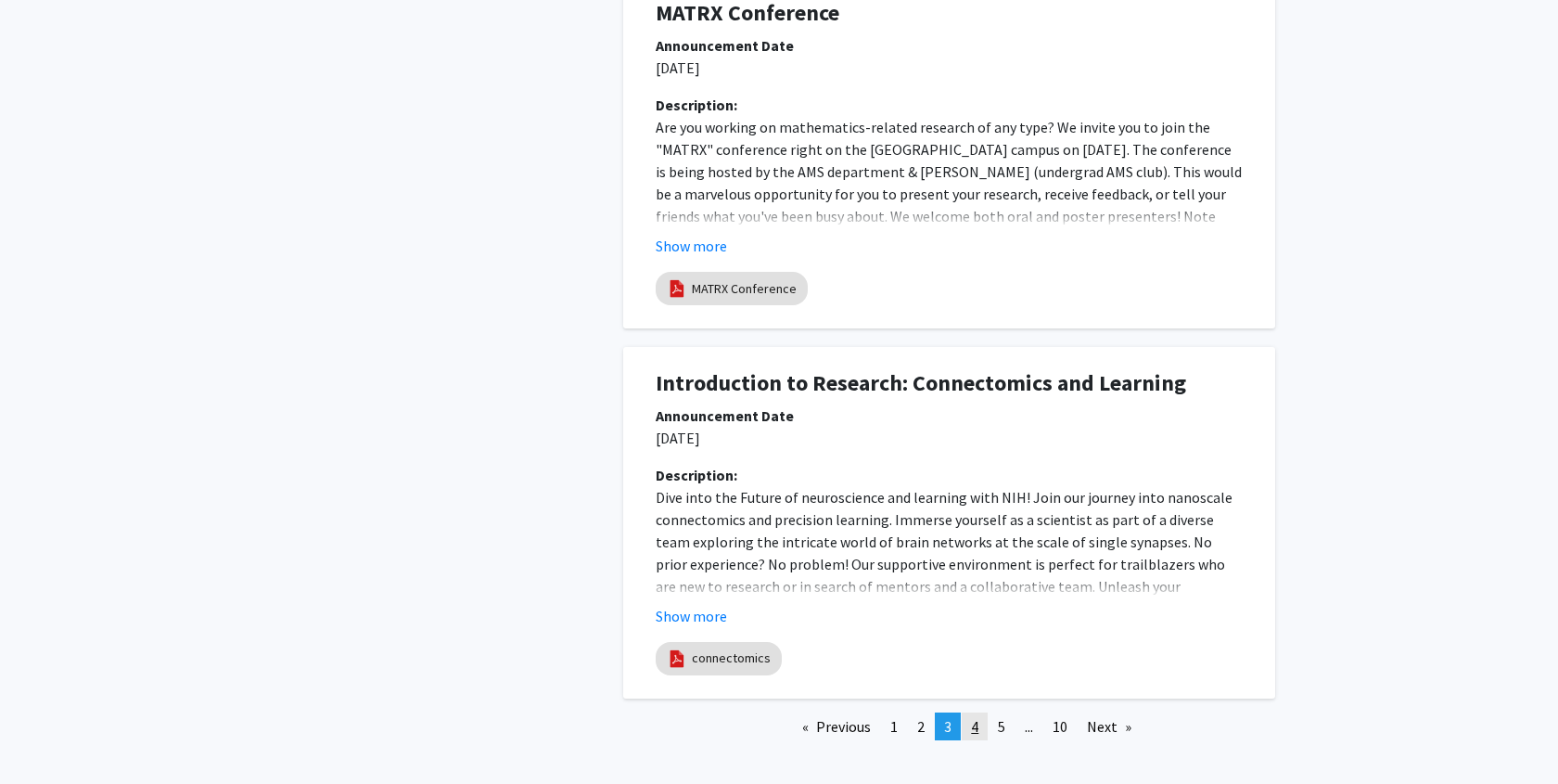
click at [962, 712] on link "page 4" at bounding box center [975, 726] width 26 height 28
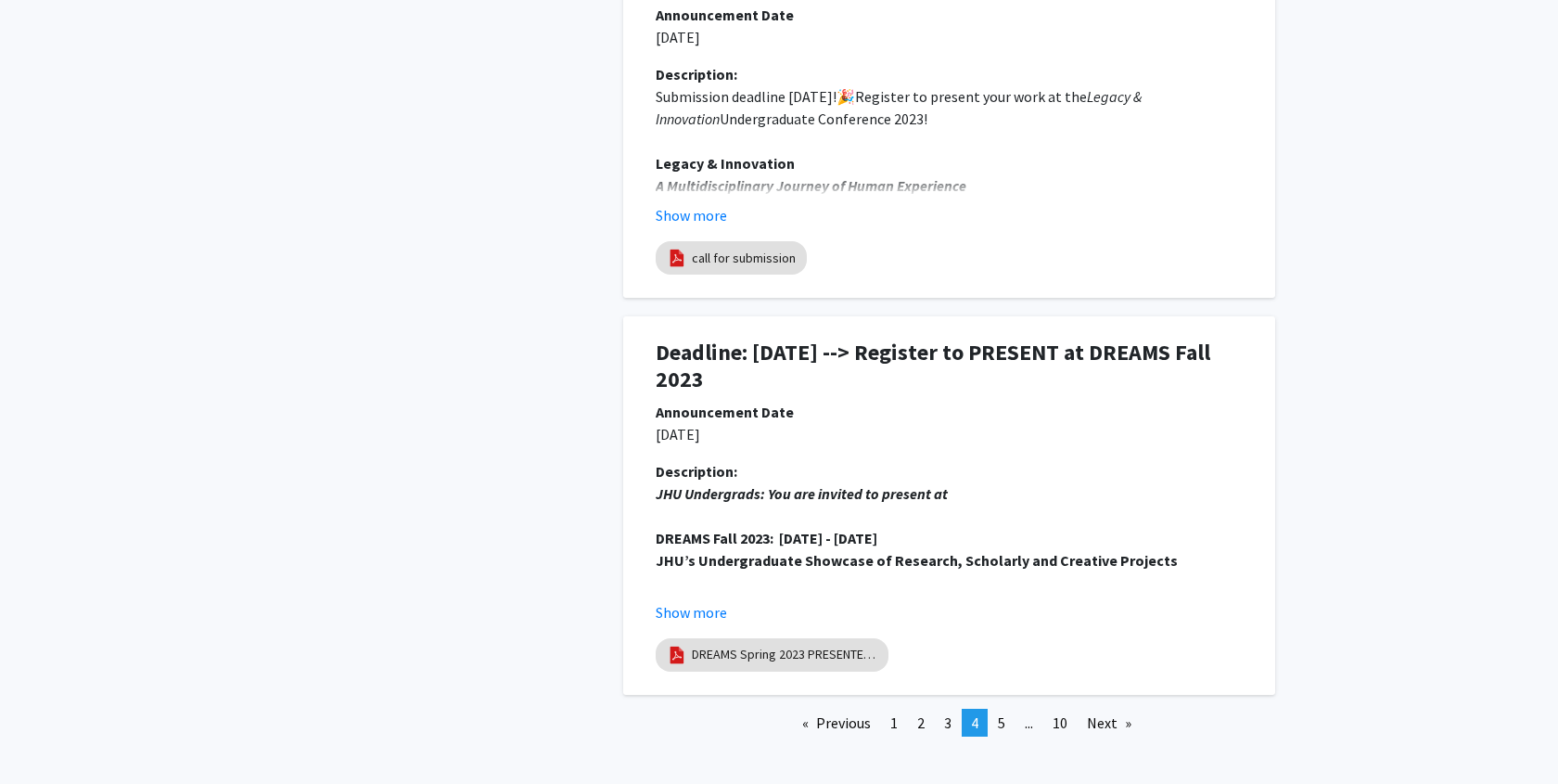
scroll to position [3687, 0]
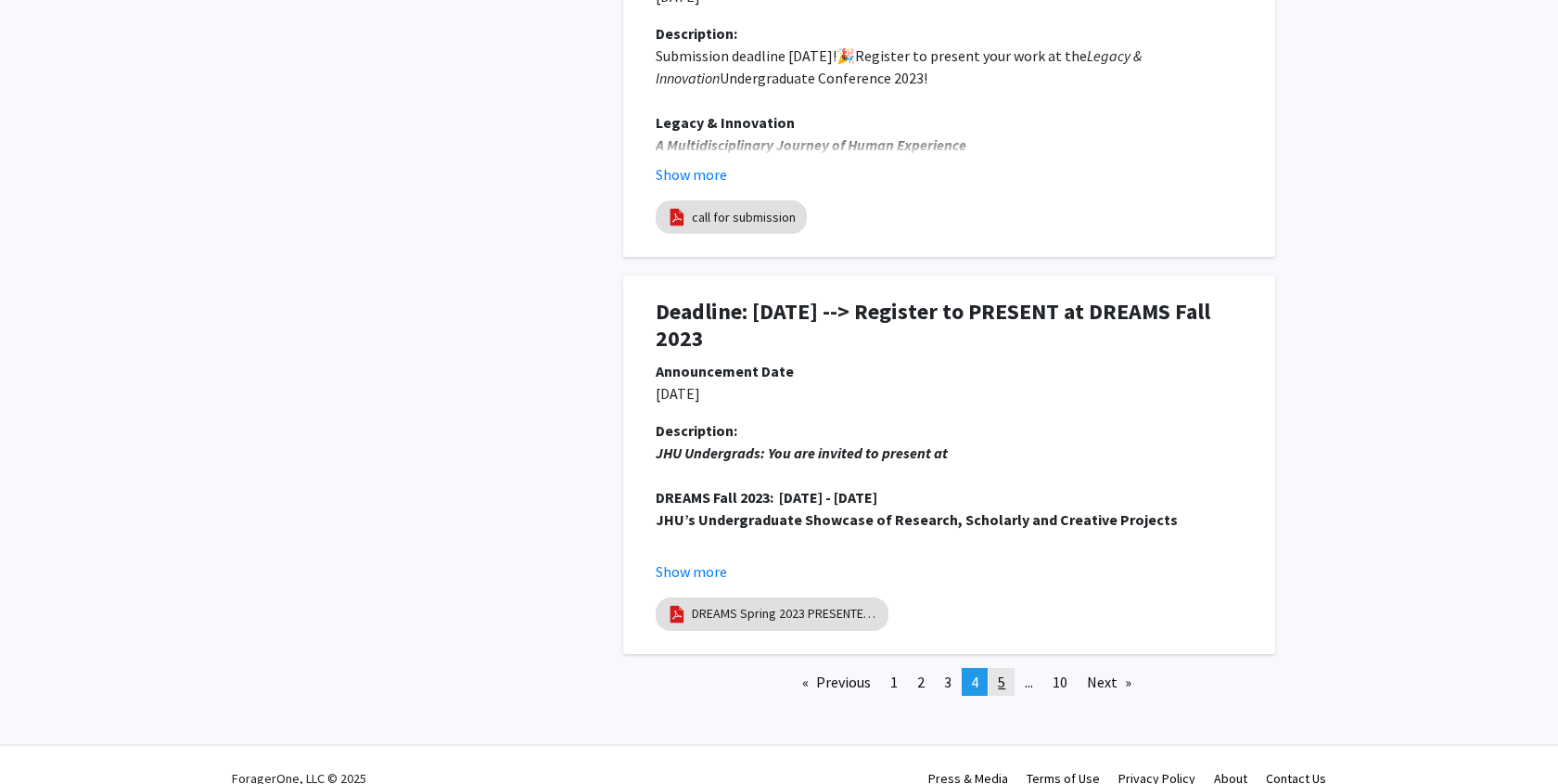
click at [996, 667] on link "page 5" at bounding box center [1001, 681] width 26 height 28
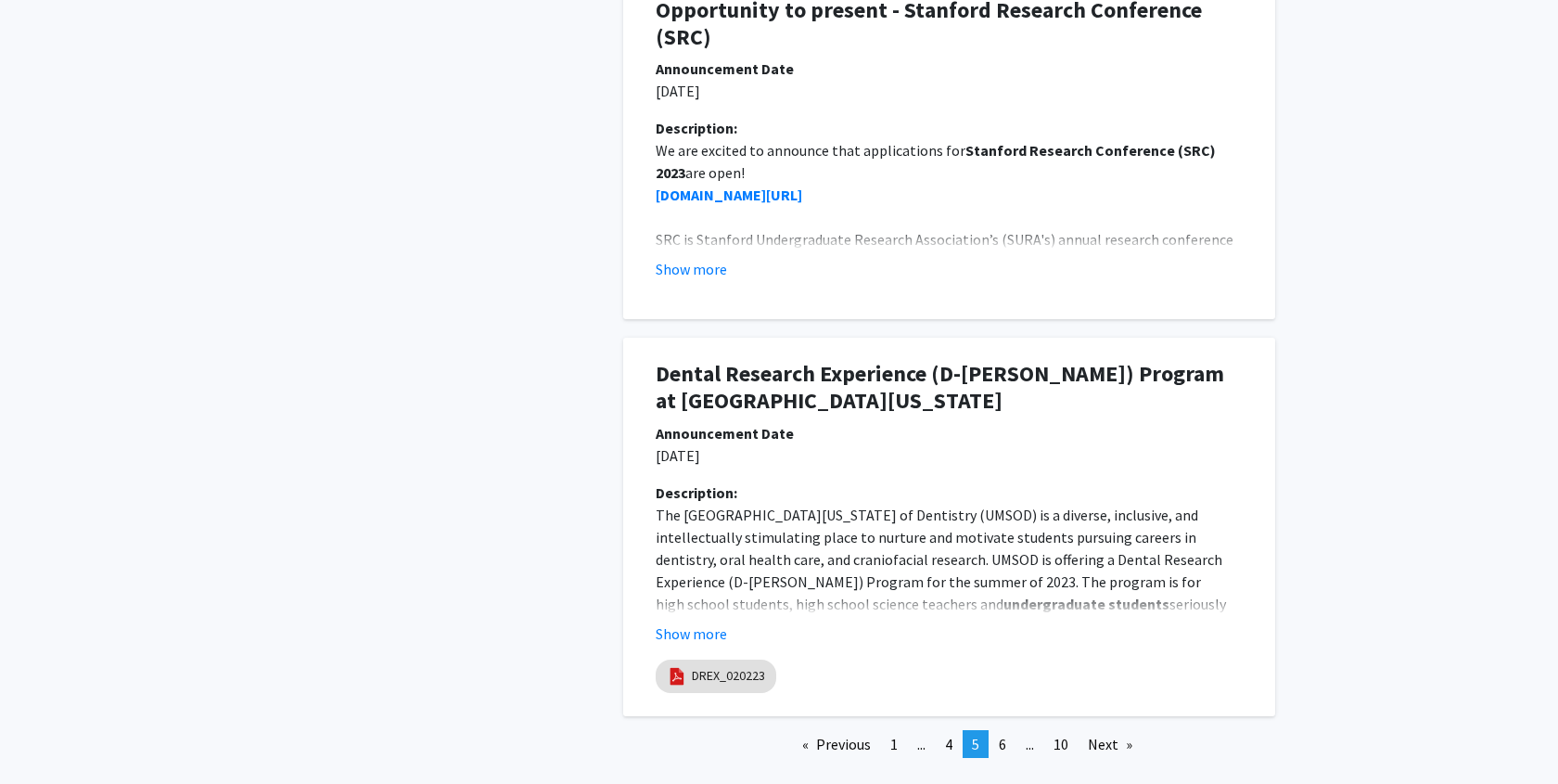
scroll to position [3492, 0]
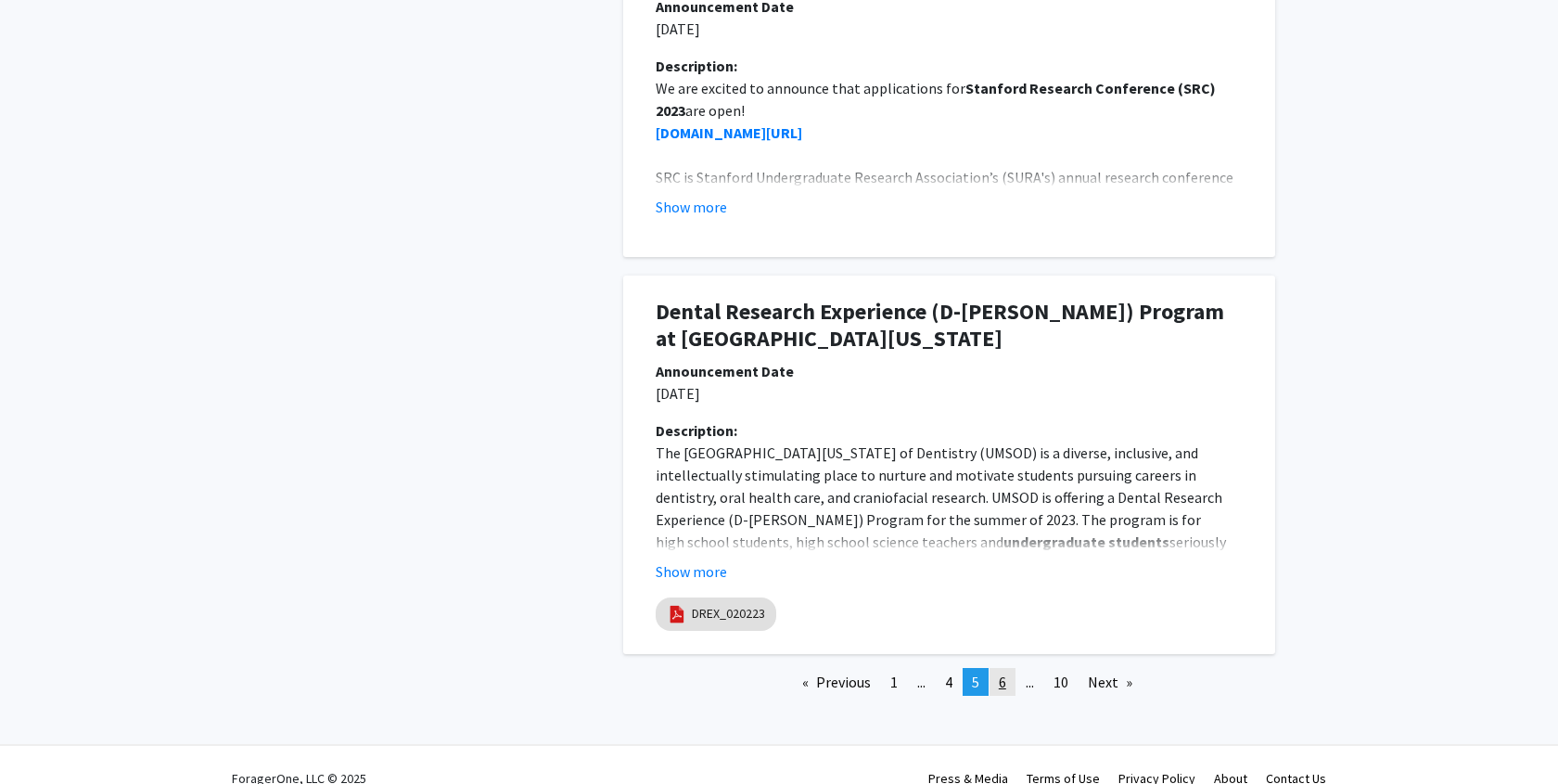
click at [1001, 672] on span "6" at bounding box center [1003, 681] width 8 height 18
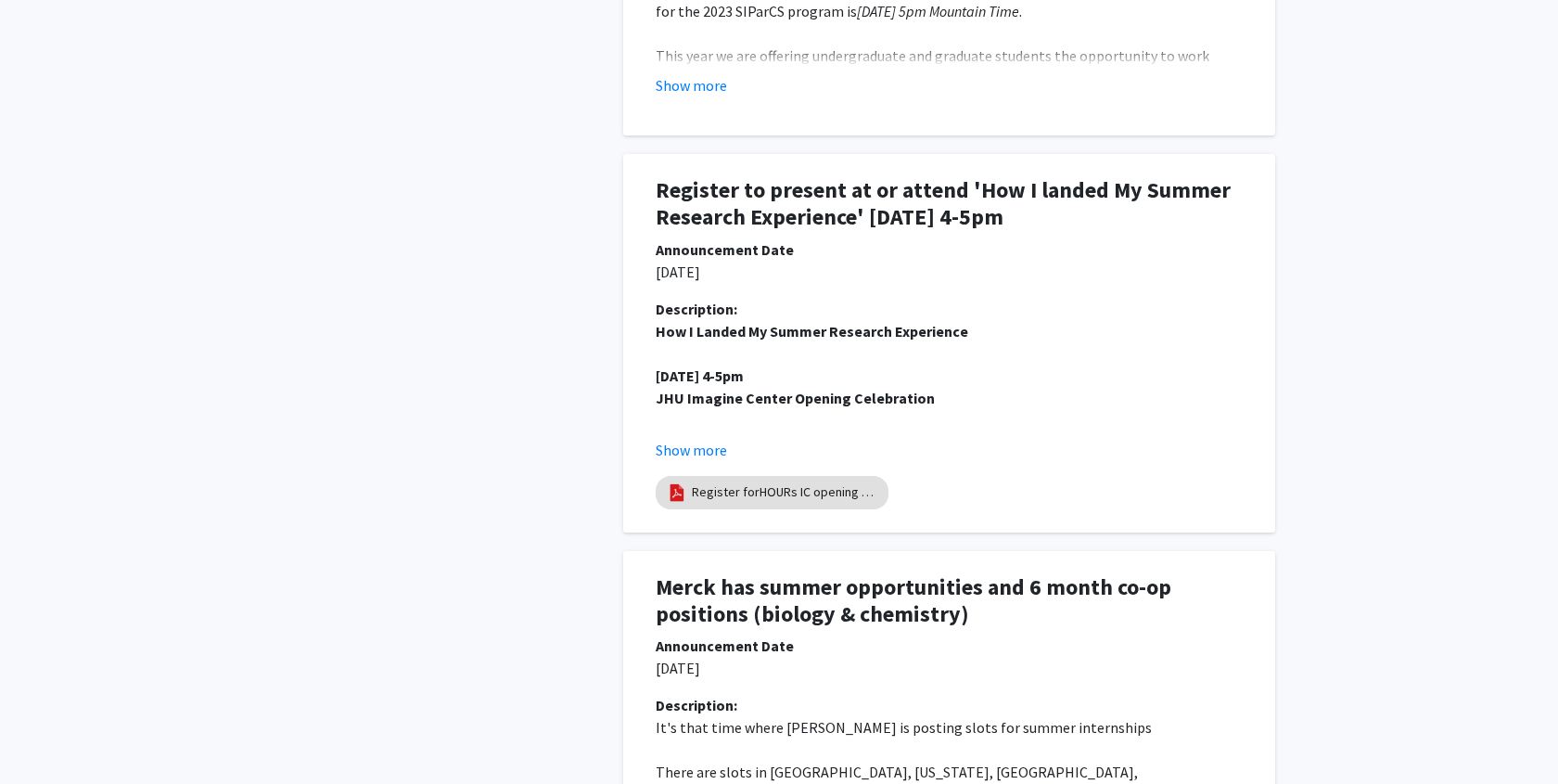
scroll to position [2298, 0]
